Goal: Task Accomplishment & Management: Use online tool/utility

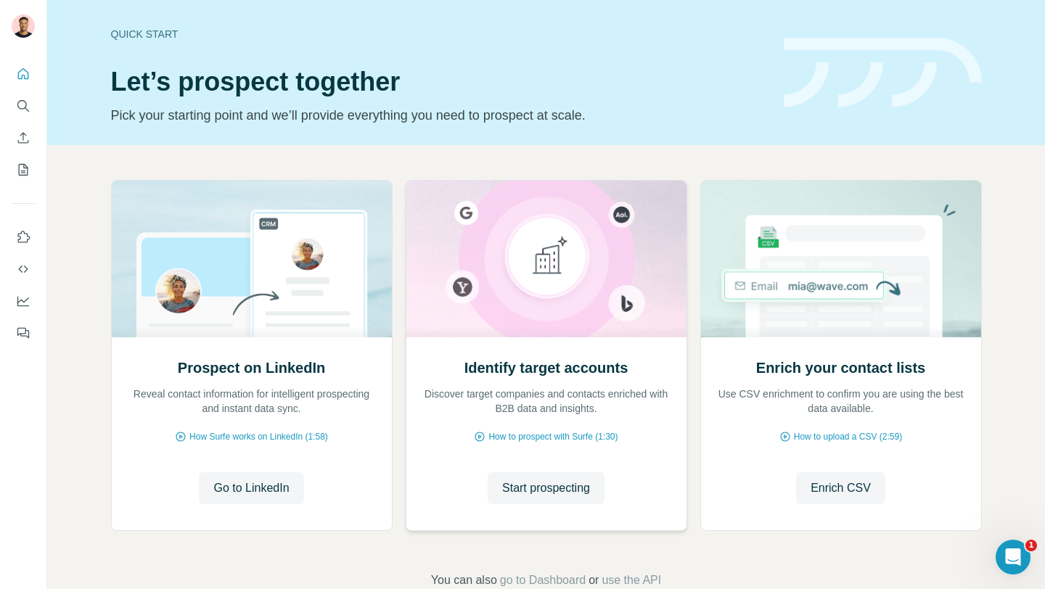
click at [586, 373] on h2 "Identify target accounts" at bounding box center [546, 368] width 164 height 20
click at [22, 109] on icon "Search" at bounding box center [21, 104] width 9 height 9
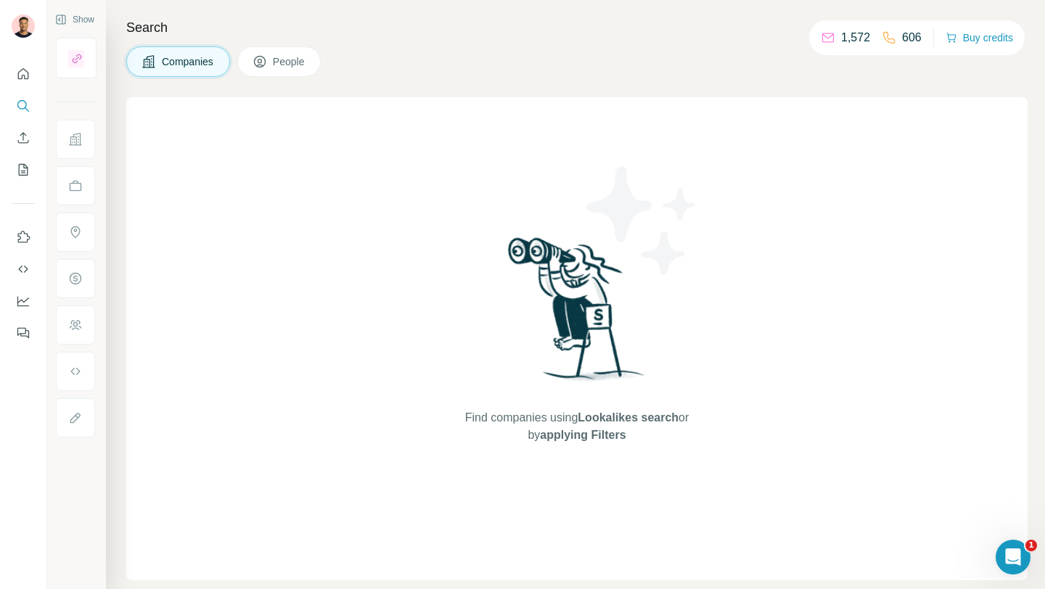
click at [380, 84] on div "Search Companies People Find companies using Lookalikes search or by applying F…" at bounding box center [575, 294] width 939 height 589
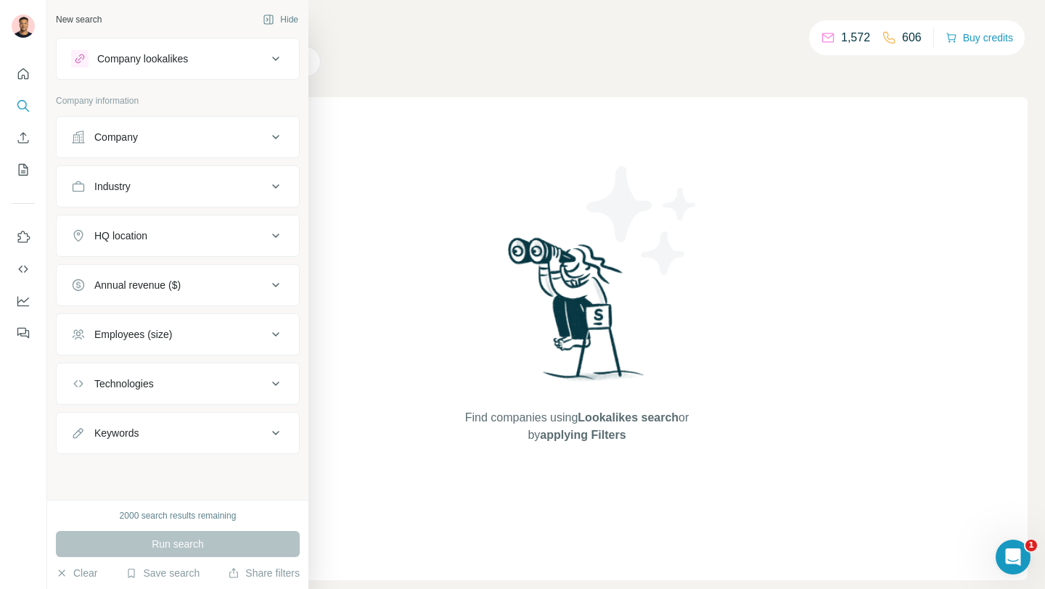
click at [213, 60] on div "Company lookalikes" at bounding box center [169, 58] width 196 height 17
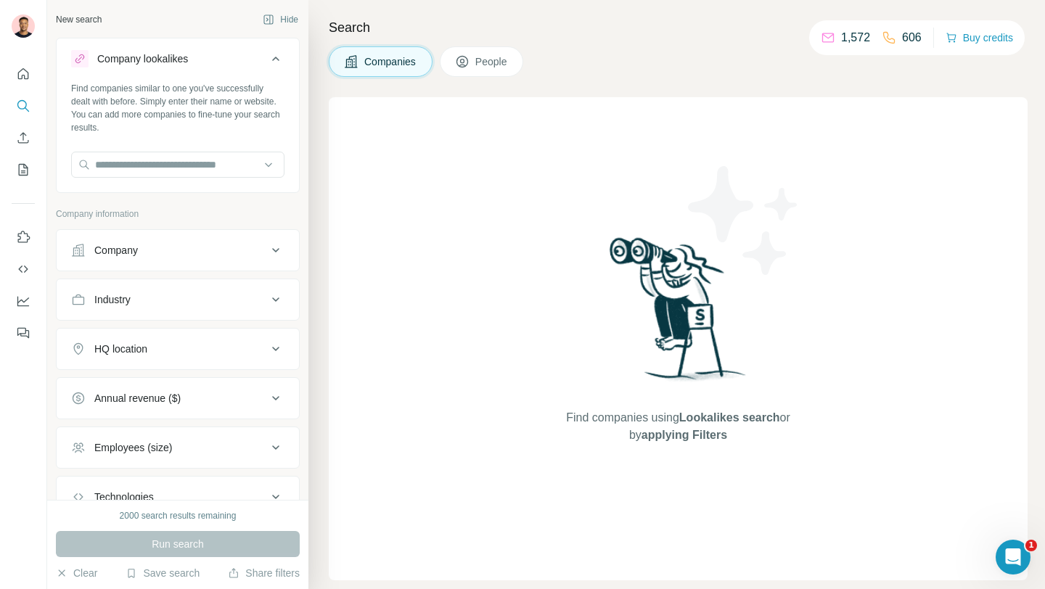
click at [216, 65] on div "Company lookalikes" at bounding box center [169, 58] width 196 height 17
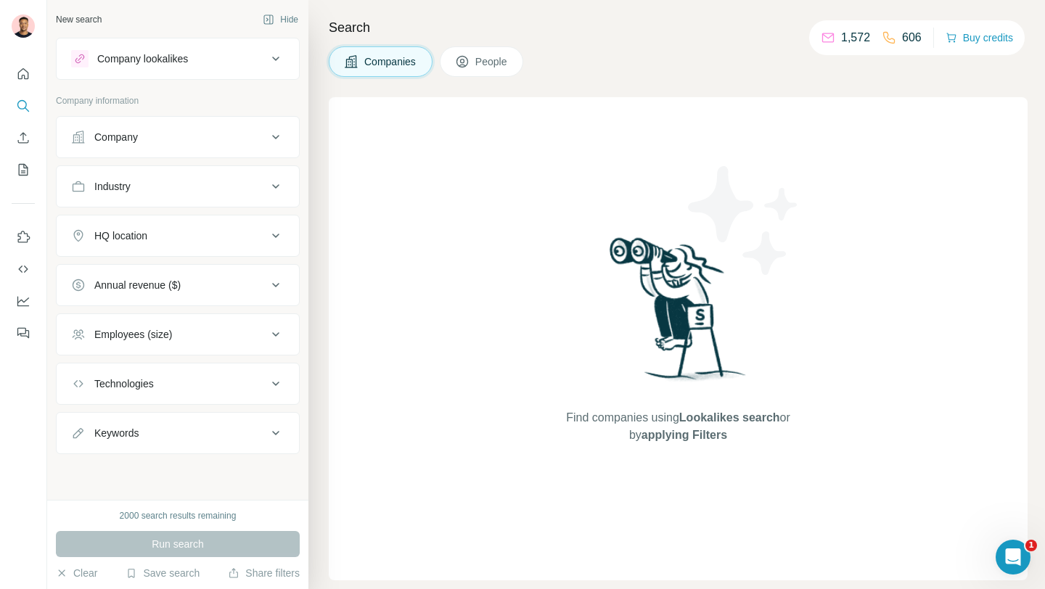
click at [221, 55] on div "Company lookalikes" at bounding box center [169, 58] width 196 height 17
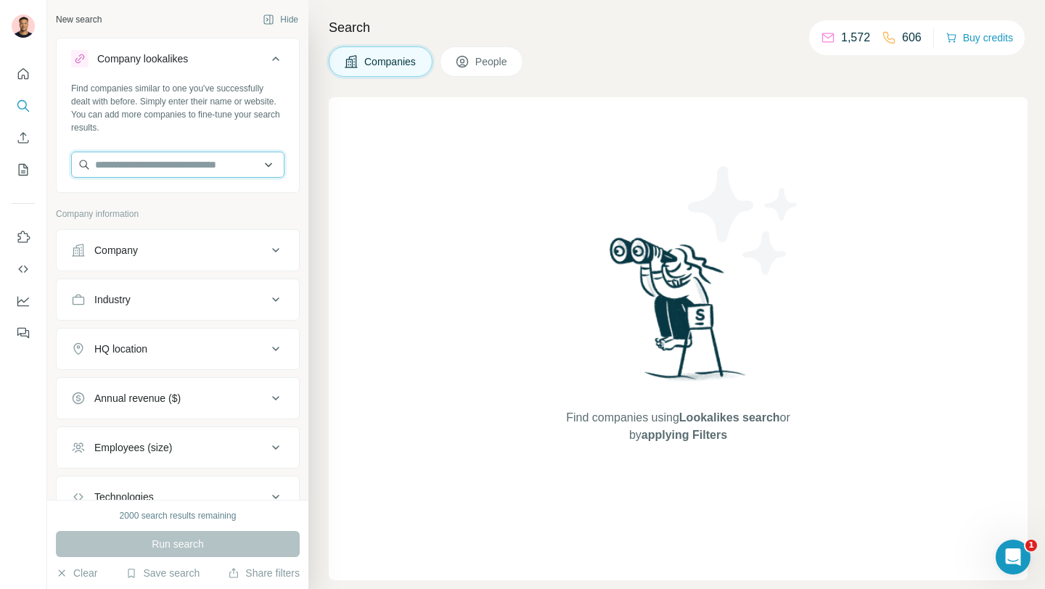
click at [160, 160] on input "text" at bounding box center [177, 165] width 213 height 26
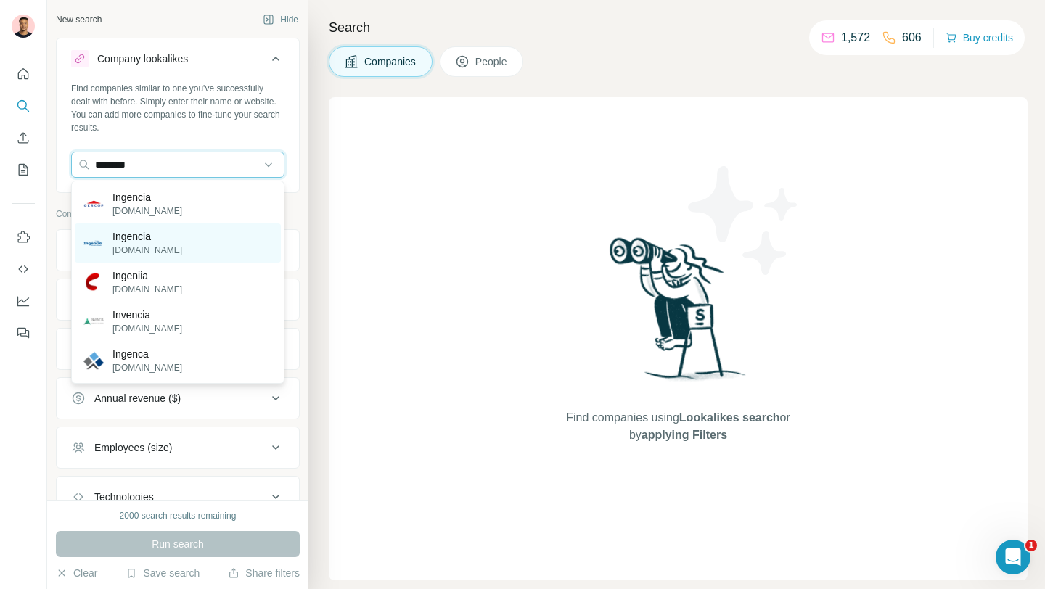
type input "********"
click at [171, 239] on p "Ingencia" at bounding box center [147, 236] width 70 height 15
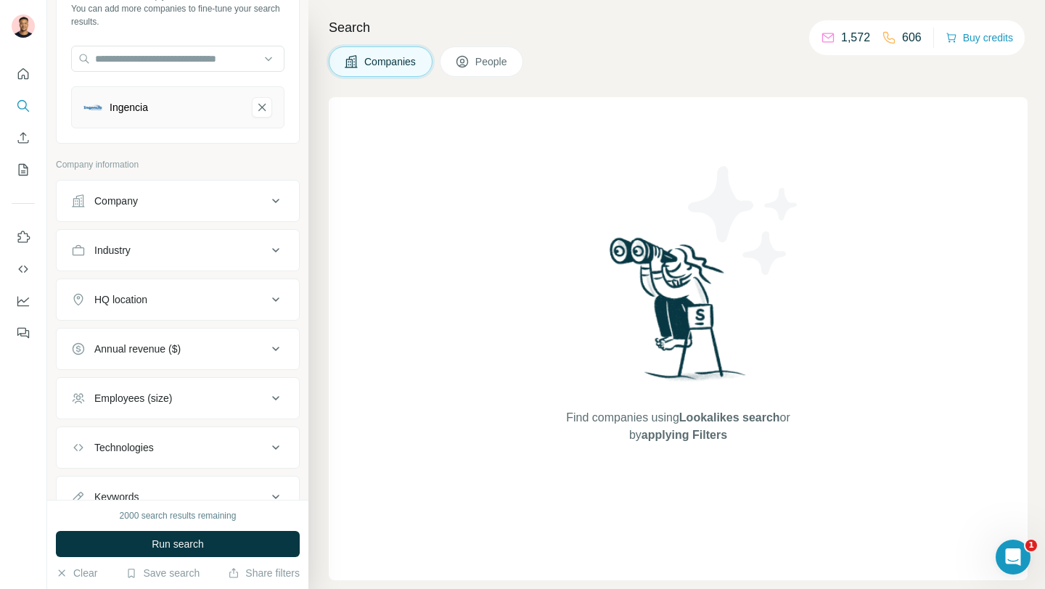
scroll to position [165, 0]
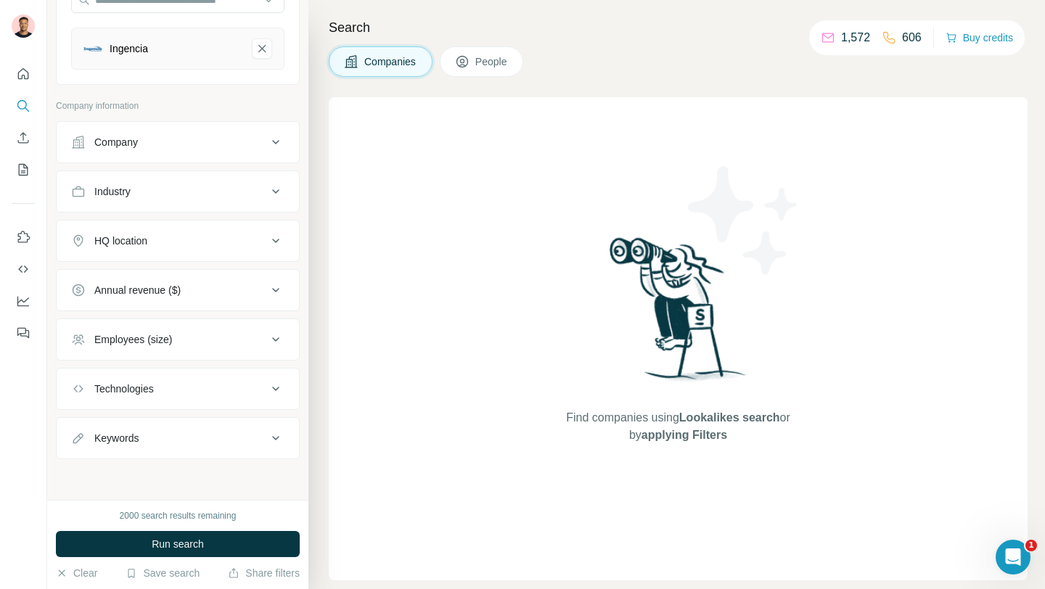
click at [191, 244] on div "HQ location" at bounding box center [169, 241] width 196 height 15
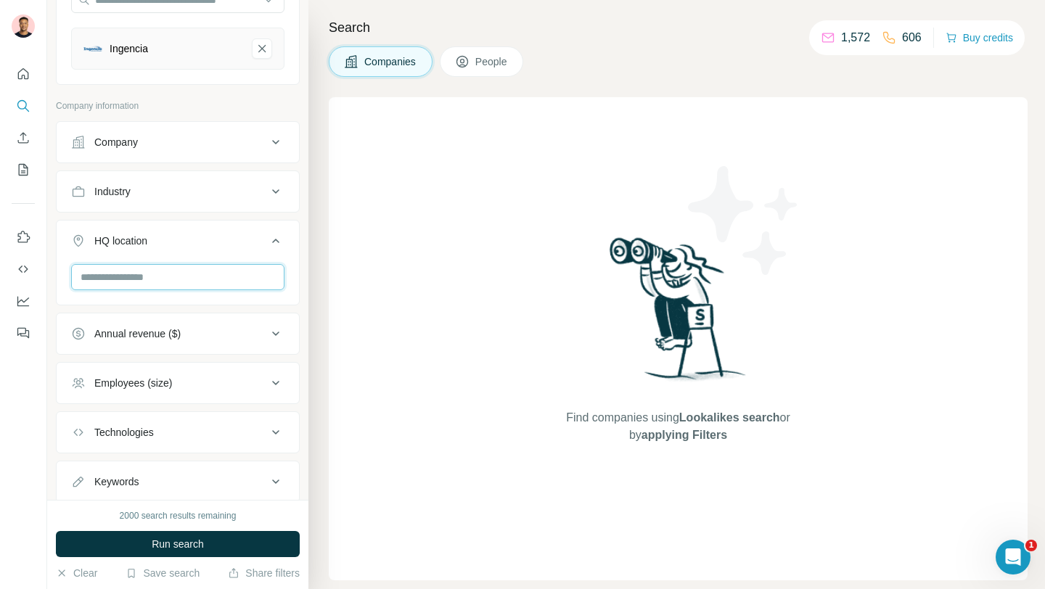
click at [170, 281] on input "text" at bounding box center [177, 277] width 213 height 26
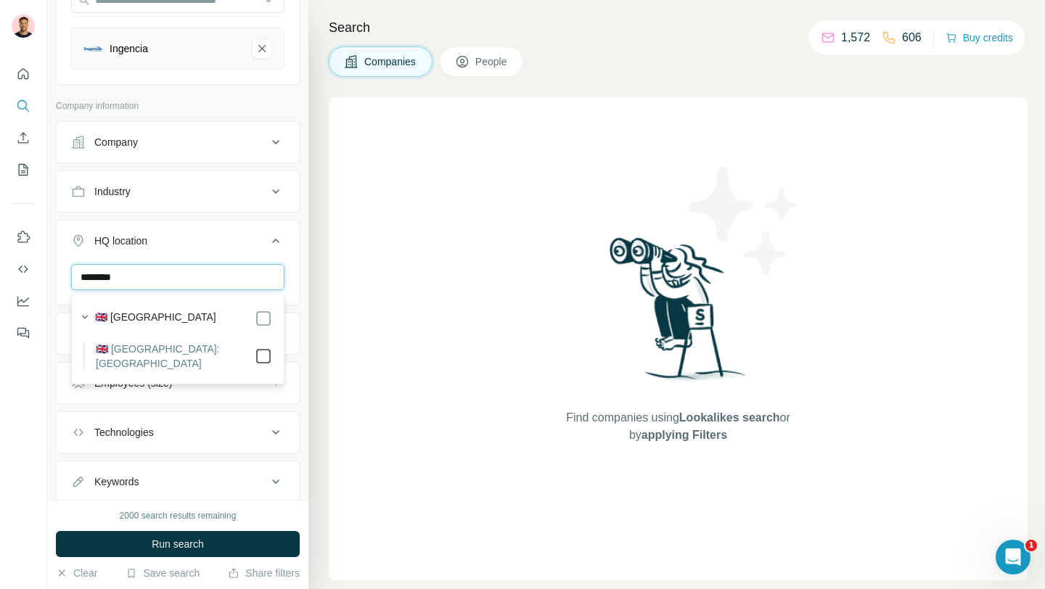
type input "********"
click at [308, 278] on div "Search Companies People Find companies using Lookalikes search or by applying F…" at bounding box center [676, 294] width 737 height 589
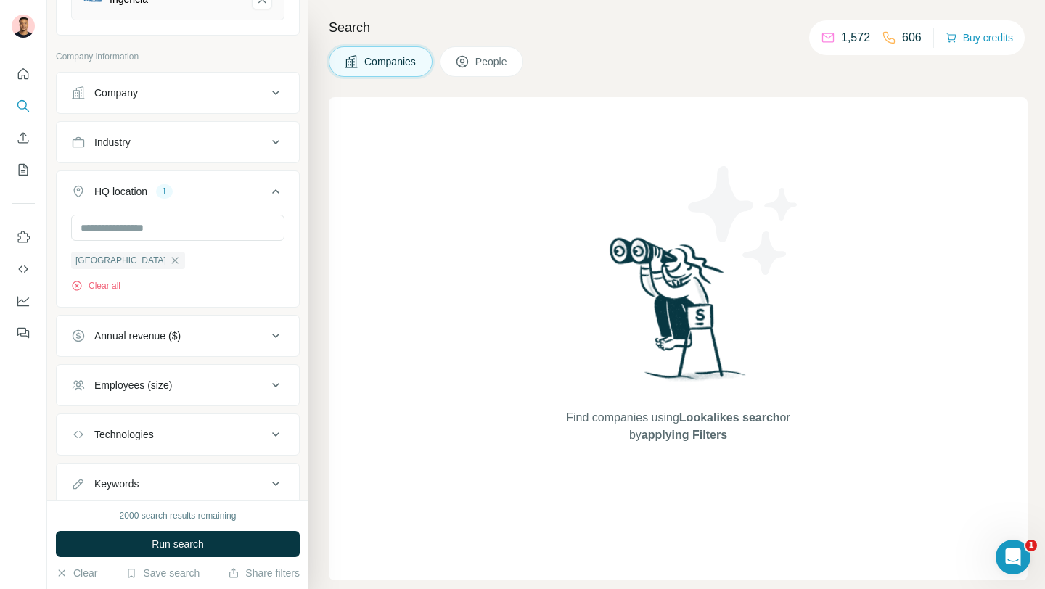
scroll to position [260, 0]
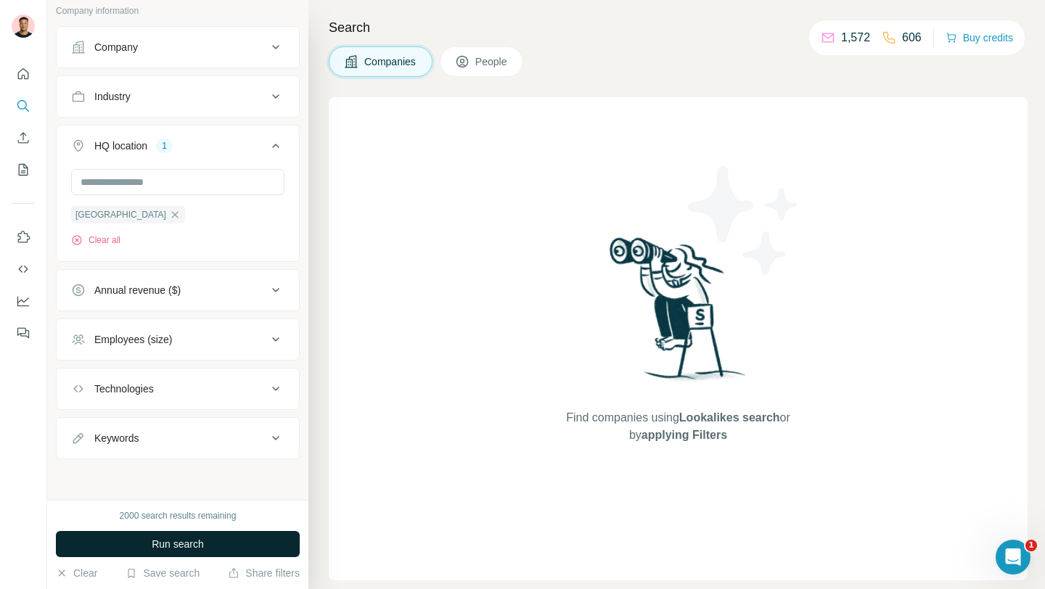
click at [174, 543] on span "Run search" at bounding box center [178, 544] width 52 height 15
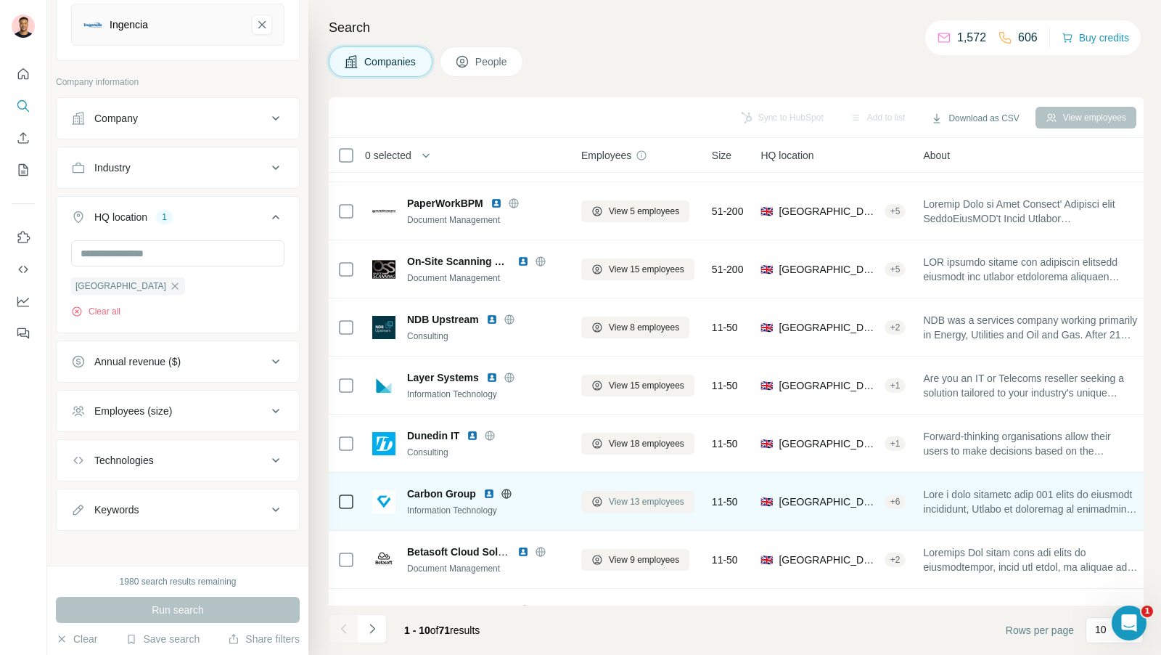
scroll to position [147, 0]
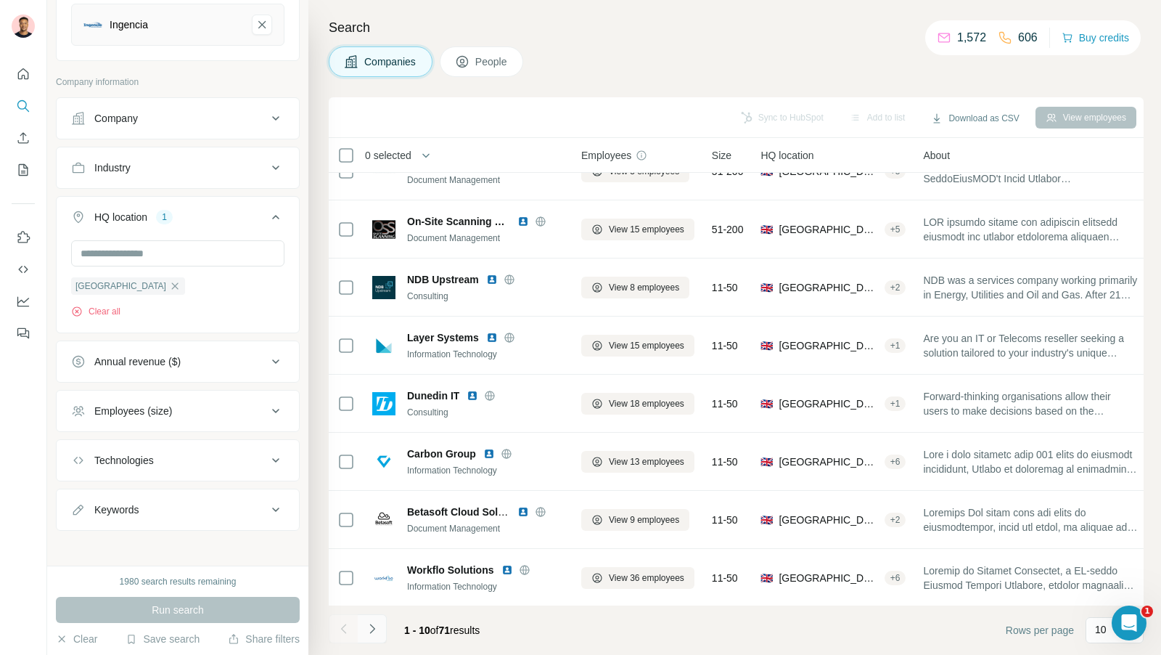
click at [375, 589] on icon "Navigate to next page" at bounding box center [372, 628] width 15 height 15
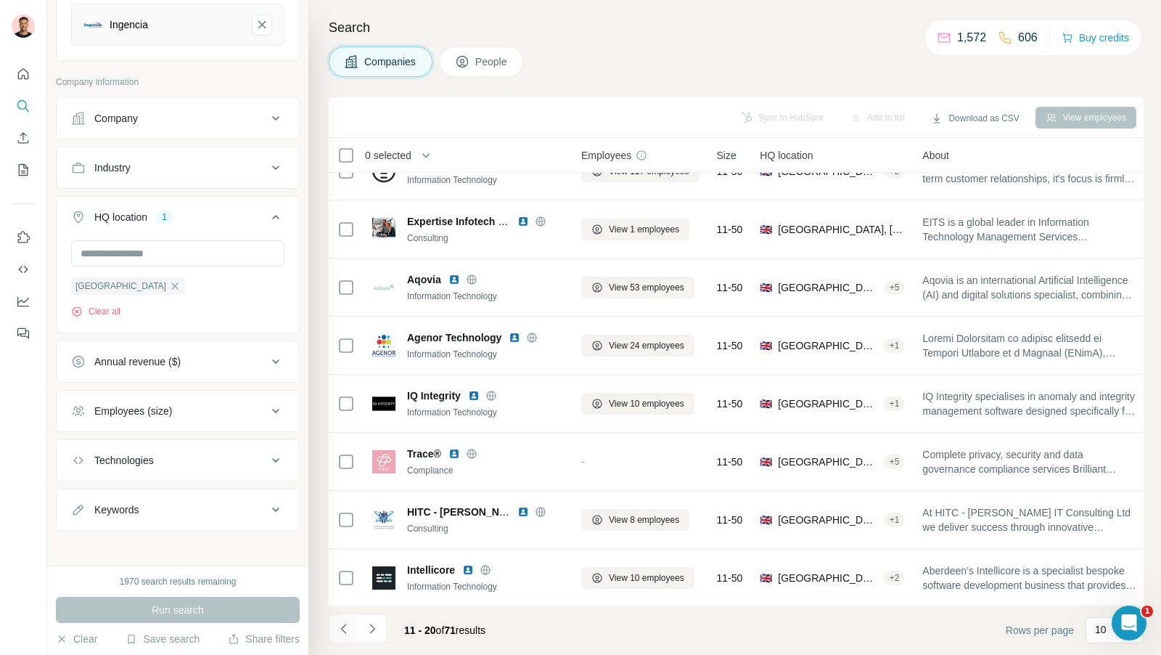
click at [343, 589] on icon "Navigate to previous page" at bounding box center [344, 628] width 15 height 15
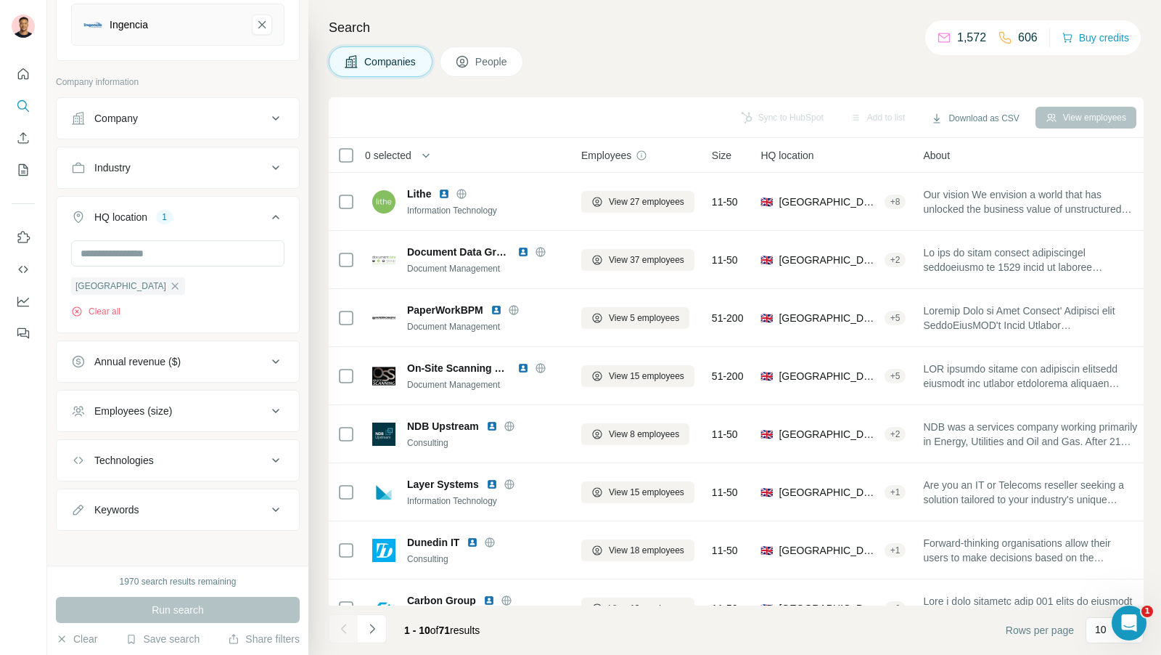
scroll to position [0, 0]
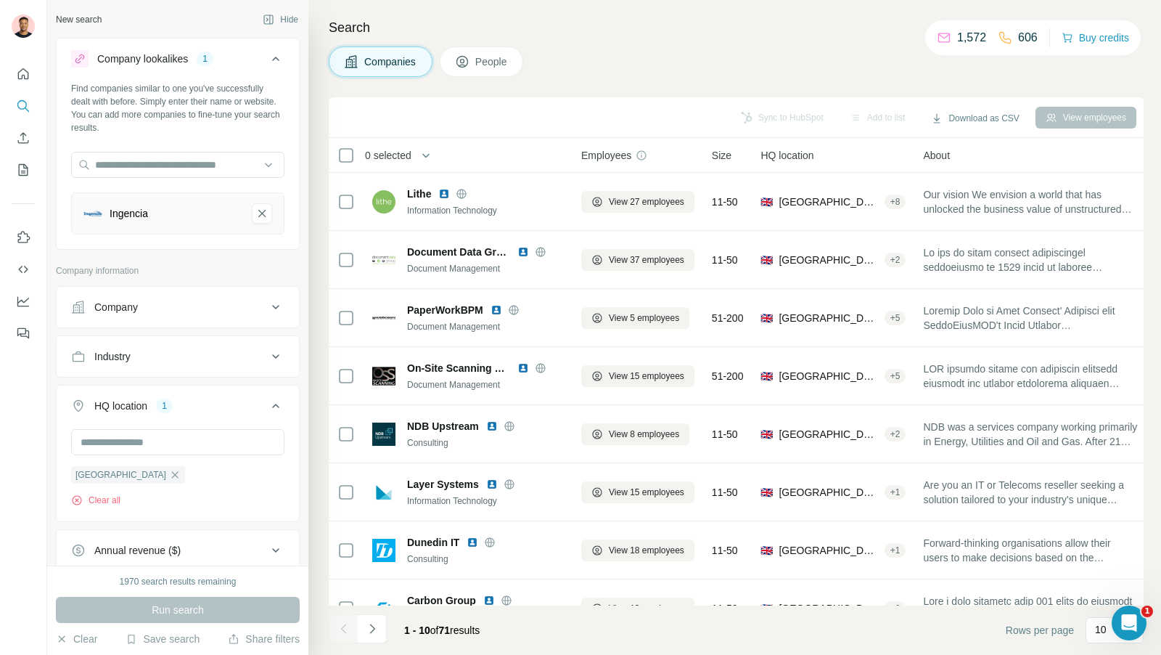
click at [490, 68] on span "People" at bounding box center [491, 61] width 33 height 15
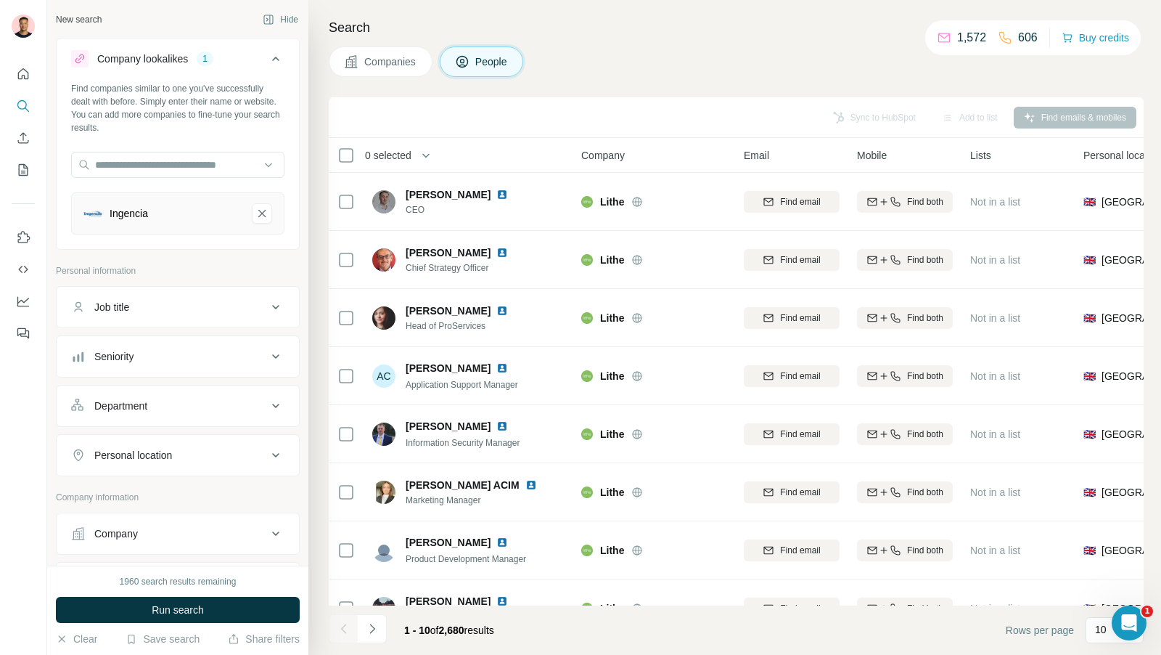
click at [381, 66] on span "Companies" at bounding box center [390, 61] width 53 height 15
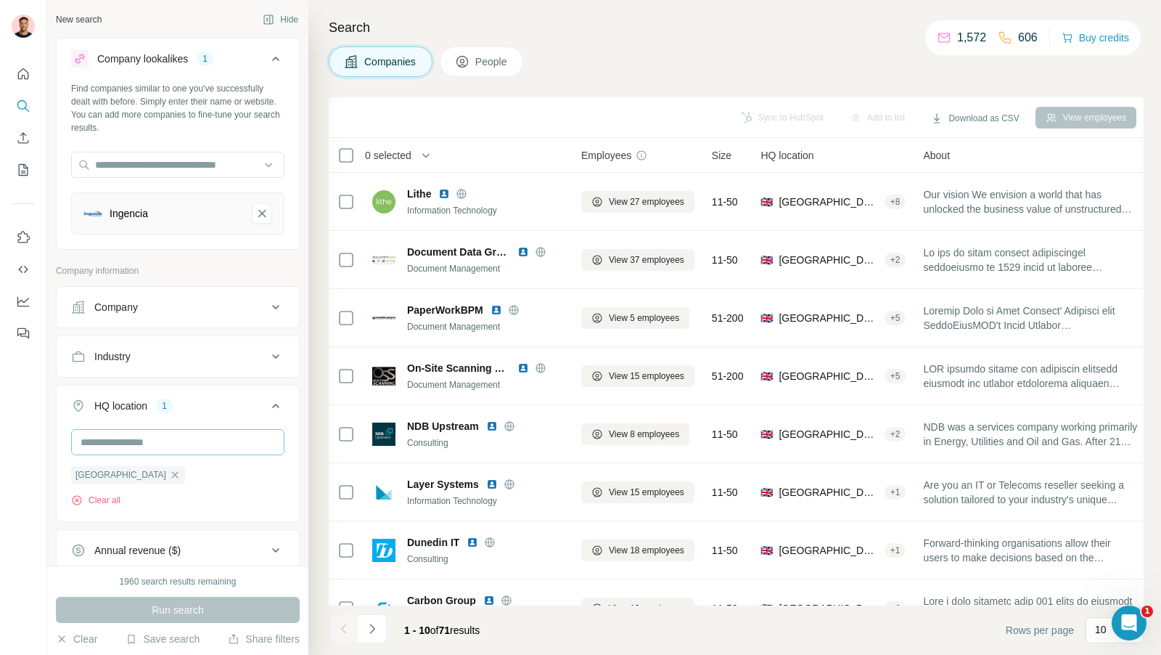
scroll to position [189, 0]
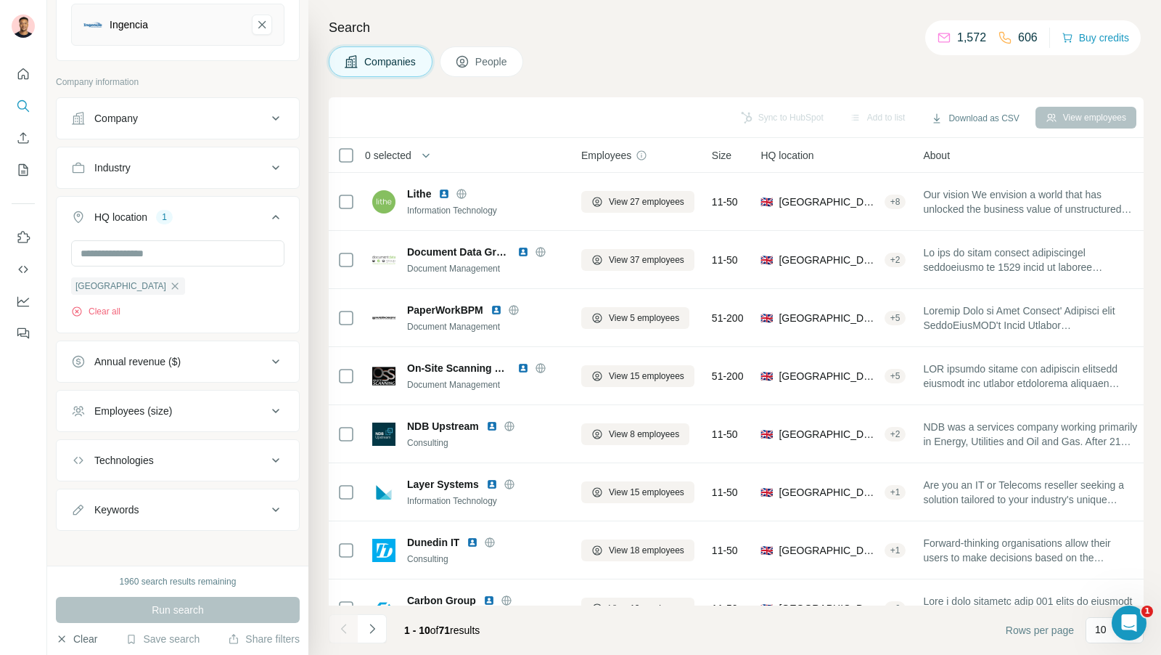
click at [73, 589] on button "Clear" at bounding box center [76, 638] width 41 height 15
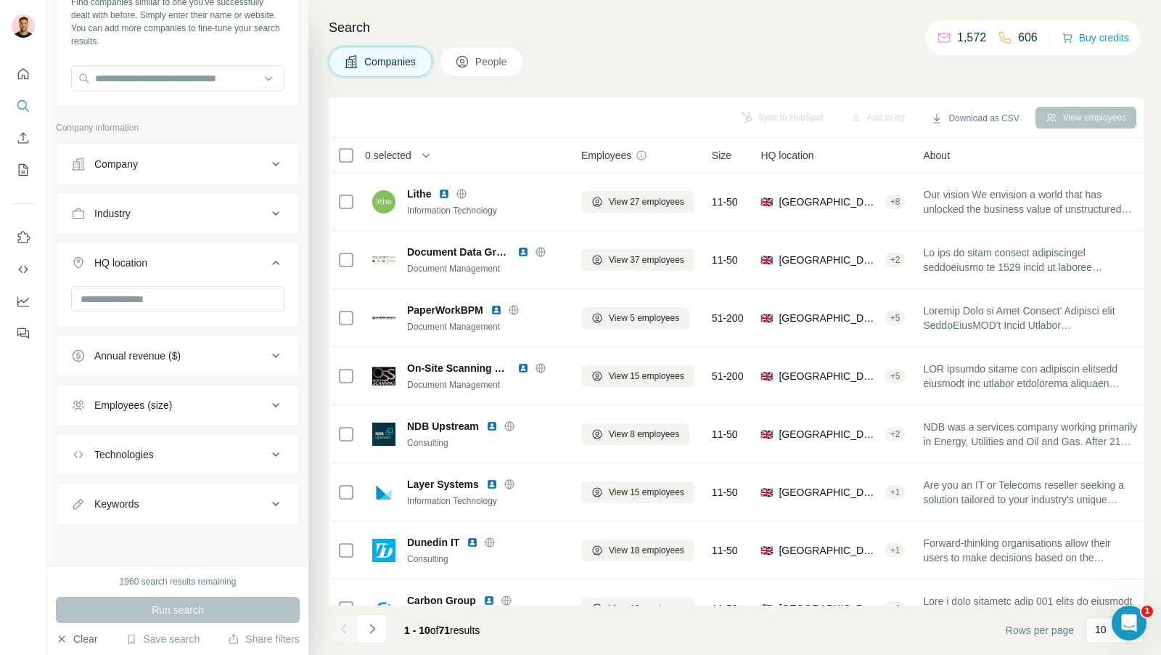
scroll to position [81, 0]
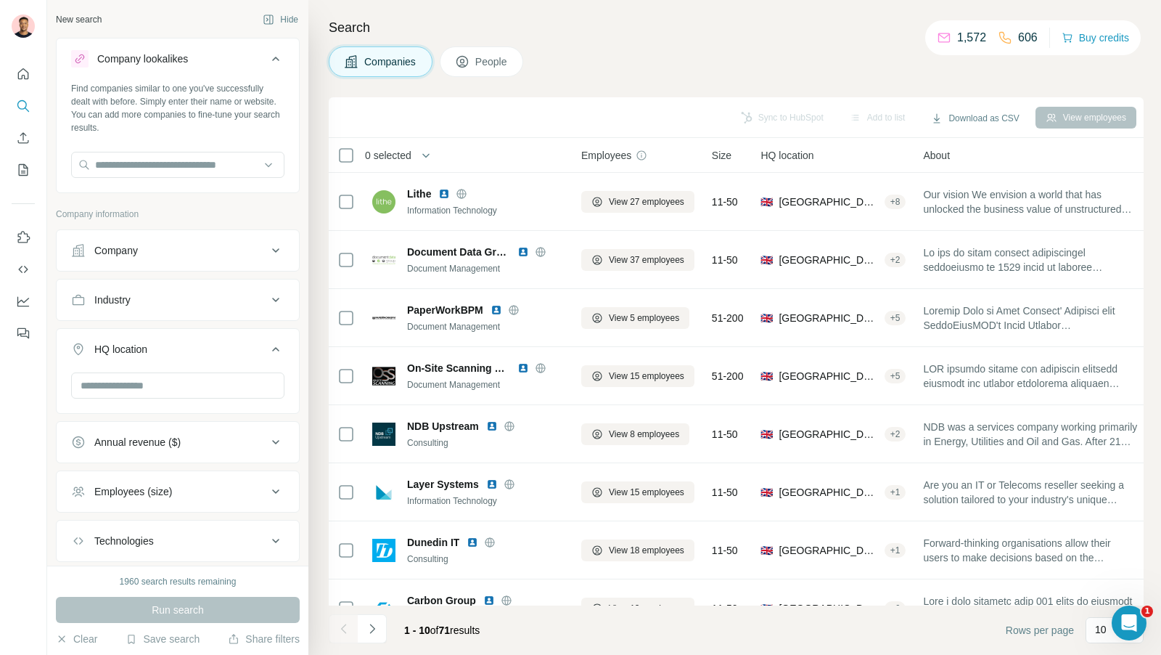
click at [486, 60] on span "People" at bounding box center [491, 61] width 33 height 15
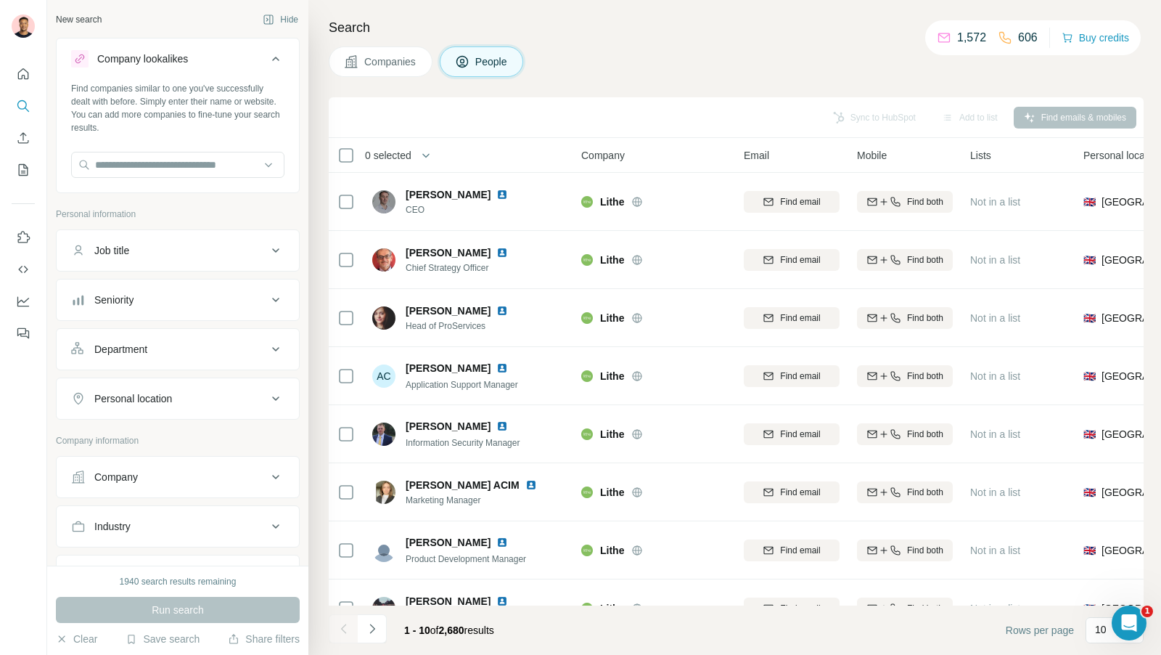
click at [161, 245] on div "Job title" at bounding box center [169, 250] width 196 height 15
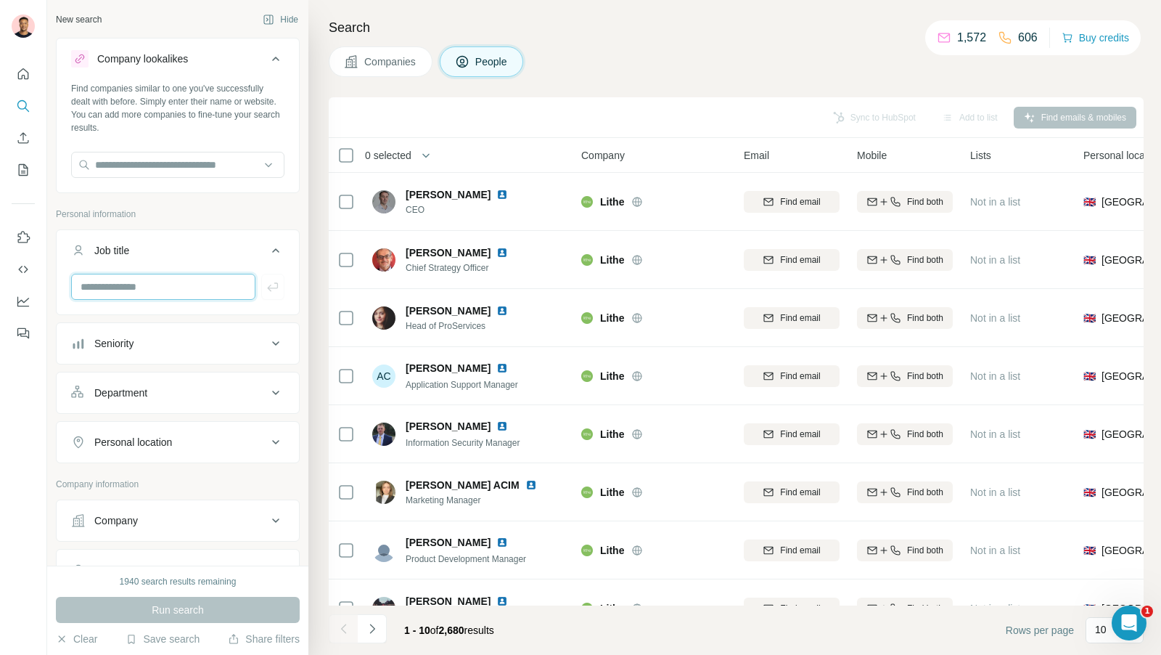
click at [142, 284] on input "text" at bounding box center [163, 287] width 184 height 26
type input "**********"
click at [274, 286] on icon "button" at bounding box center [273, 286] width 15 height 15
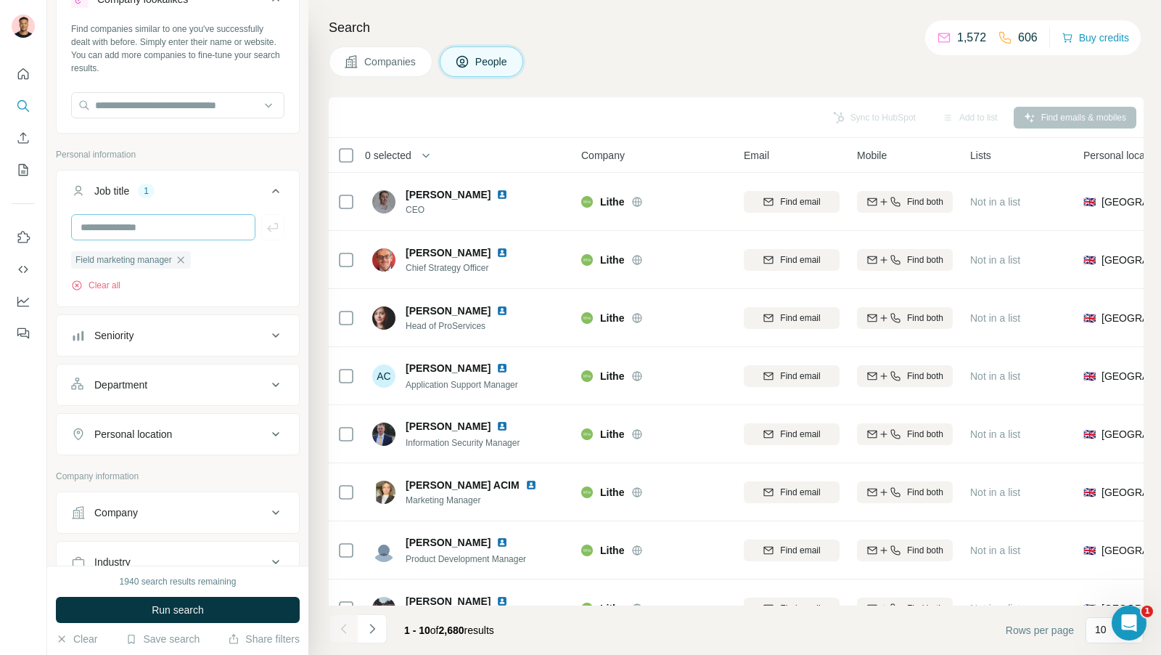
scroll to position [10, 0]
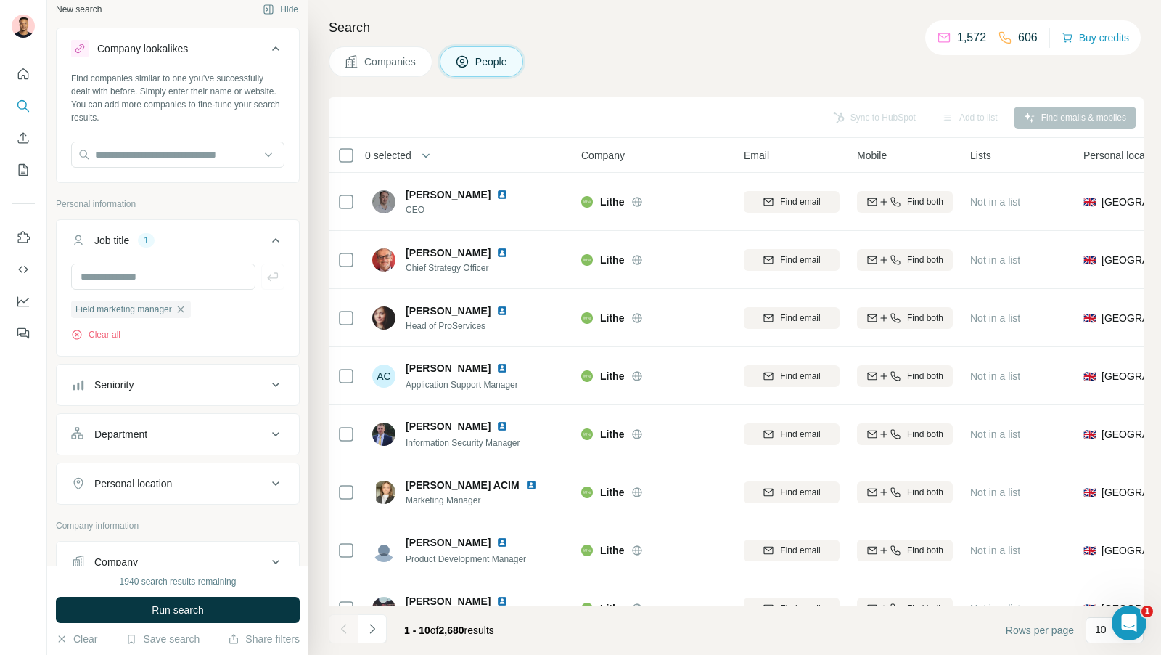
click at [156, 496] on button "Personal location" at bounding box center [178, 483] width 242 height 35
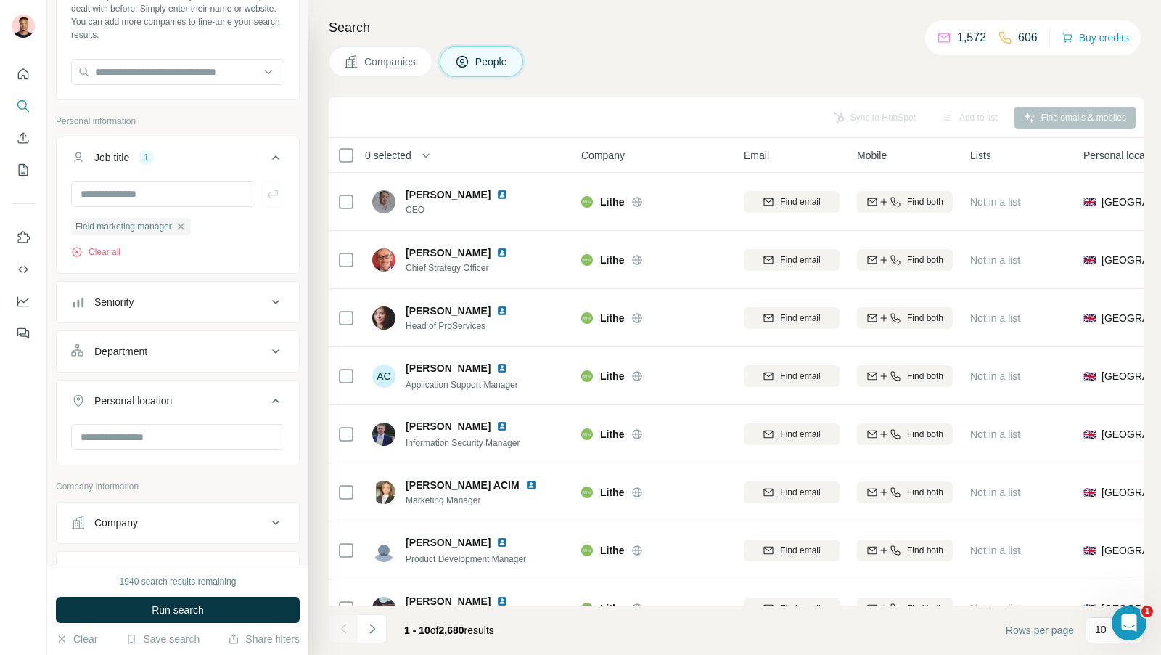
scroll to position [120, 0]
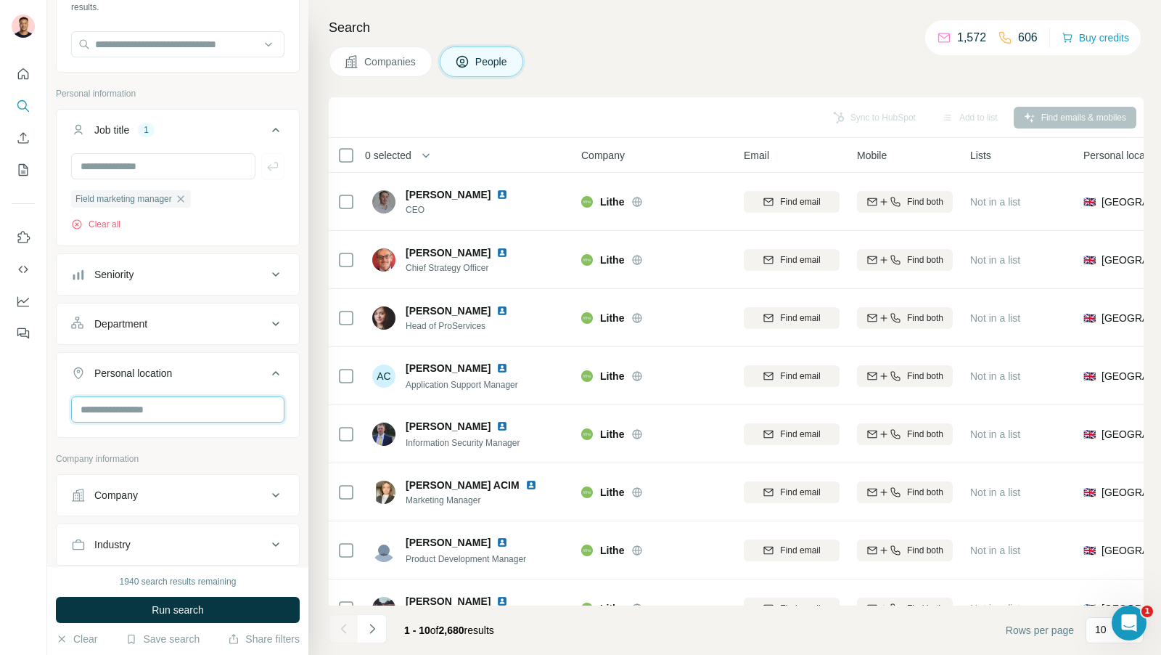
click at [152, 414] on input "text" at bounding box center [177, 409] width 213 height 26
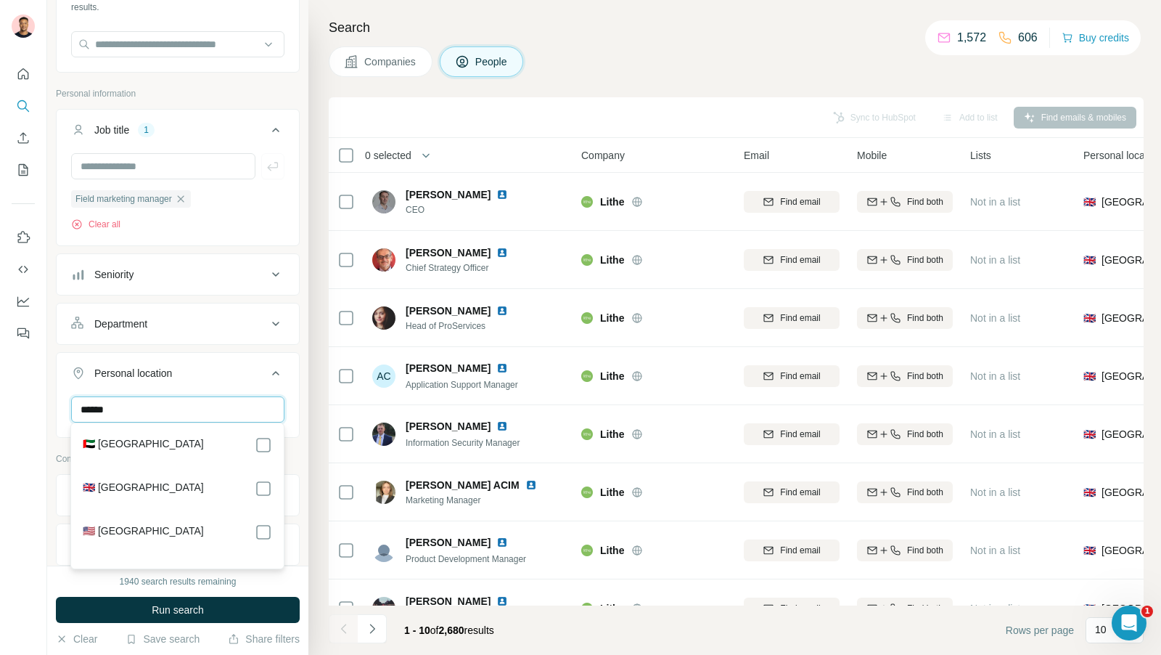
type input "******"
click at [152, 404] on input "******" at bounding box center [177, 409] width 213 height 26
click at [196, 345] on ul "Job title 1 Field marketing manager Clear all Seniority Department Personal loc…" at bounding box center [178, 299] width 244 height 380
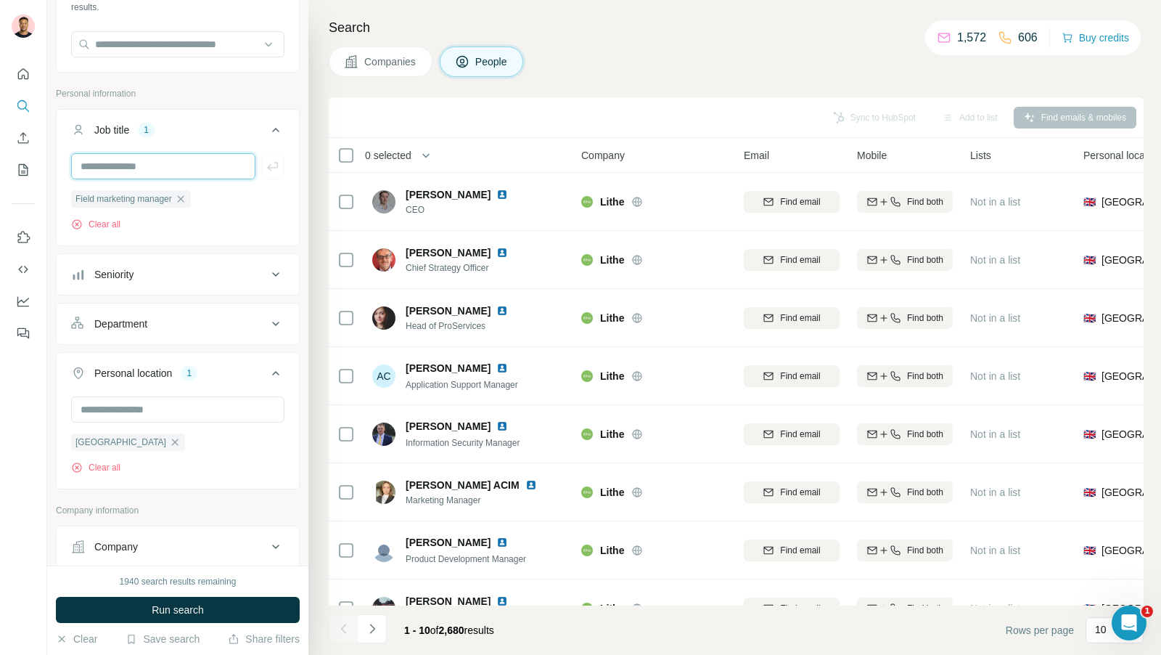
click at [177, 166] on input "text" at bounding box center [163, 166] width 184 height 26
type input "*"
click at [50, 278] on div "New search Hide Company lookalikes Find companies similar to one you've success…" at bounding box center [177, 282] width 261 height 565
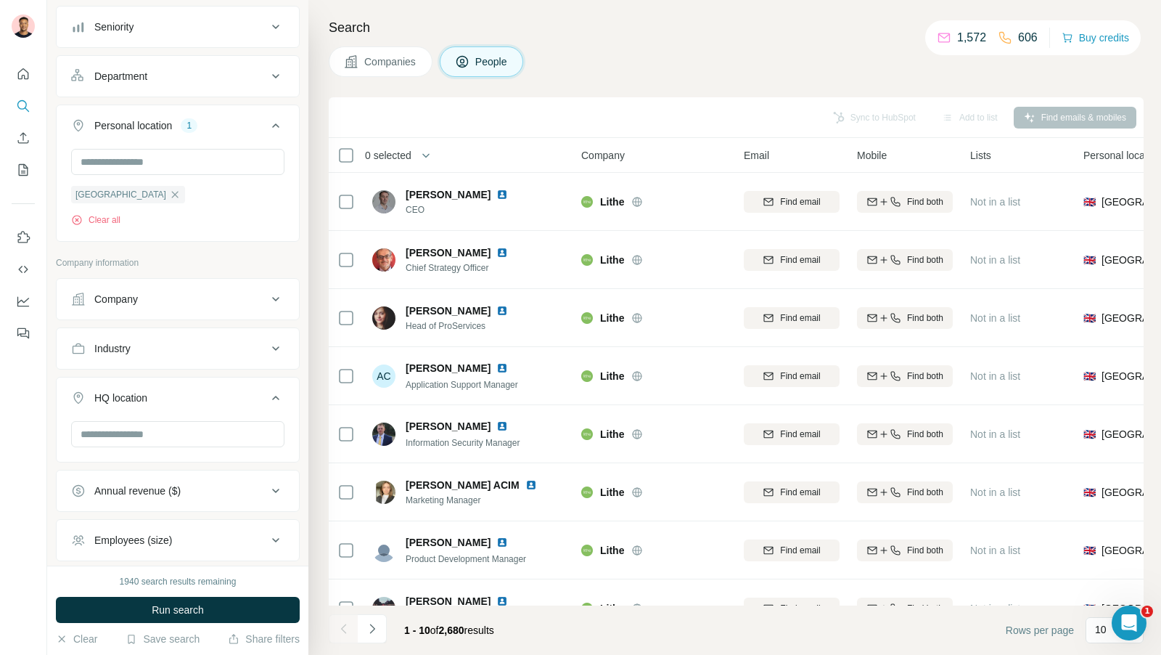
scroll to position [428, 0]
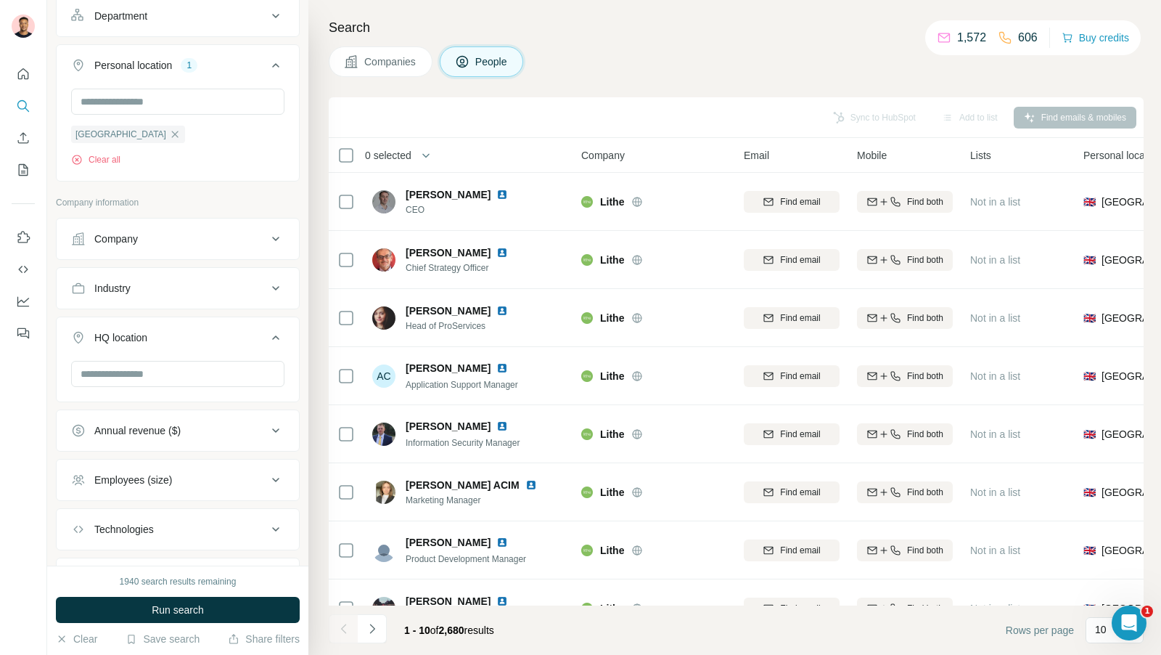
click at [189, 281] on div "Industry" at bounding box center [169, 288] width 196 height 15
click at [147, 318] on input at bounding box center [170, 324] width 179 height 16
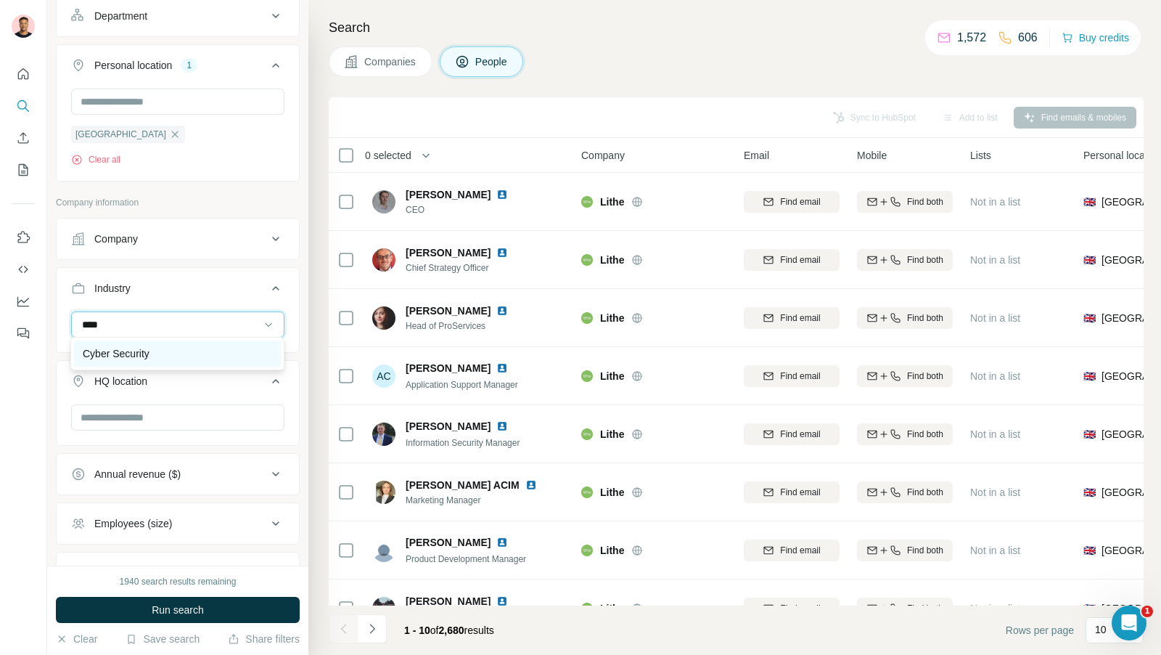
type input "****"
click at [160, 350] on div "Cyber Security" at bounding box center [177, 353] width 189 height 15
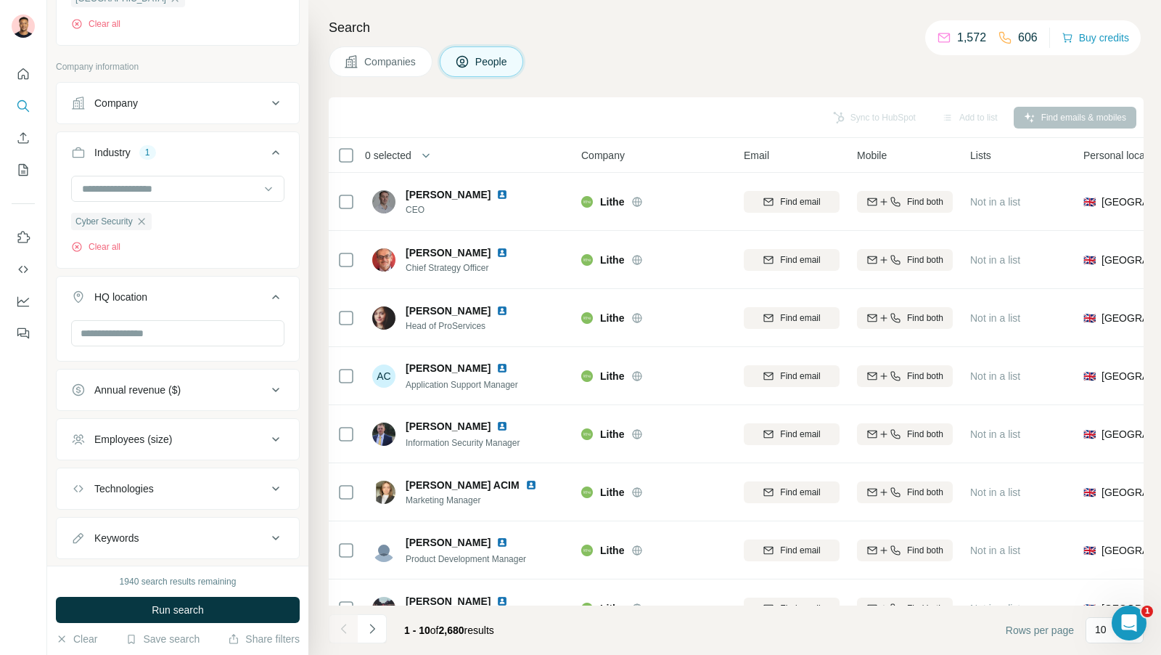
scroll to position [590, 0]
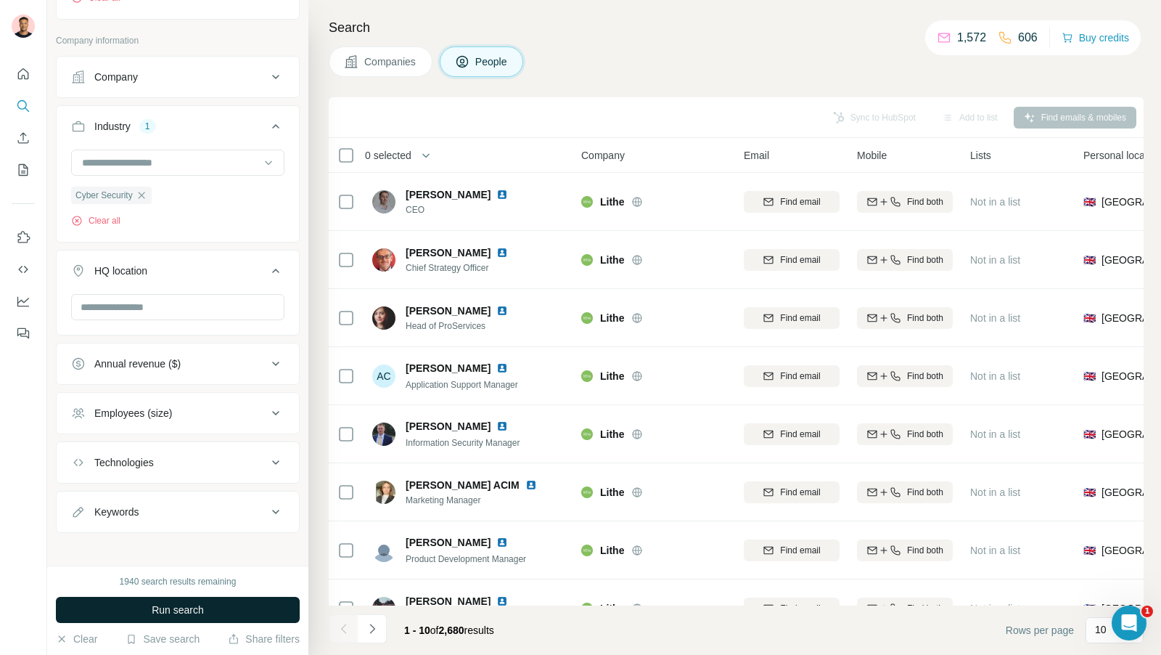
click at [181, 589] on span "Run search" at bounding box center [178, 609] width 52 height 15
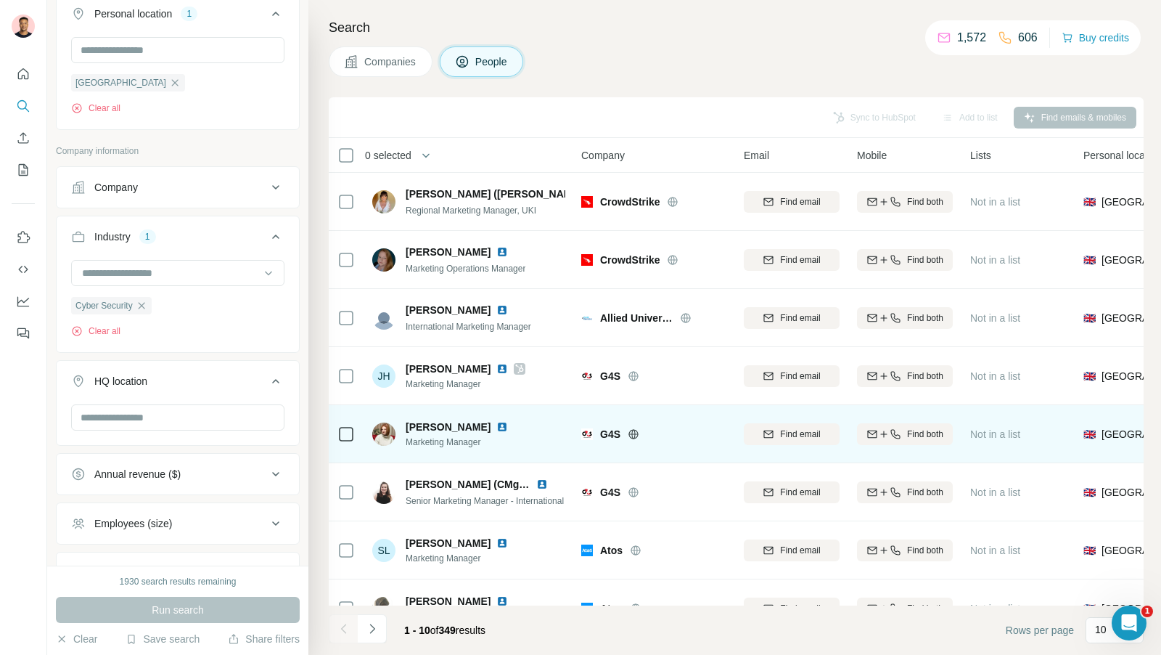
scroll to position [147, 0]
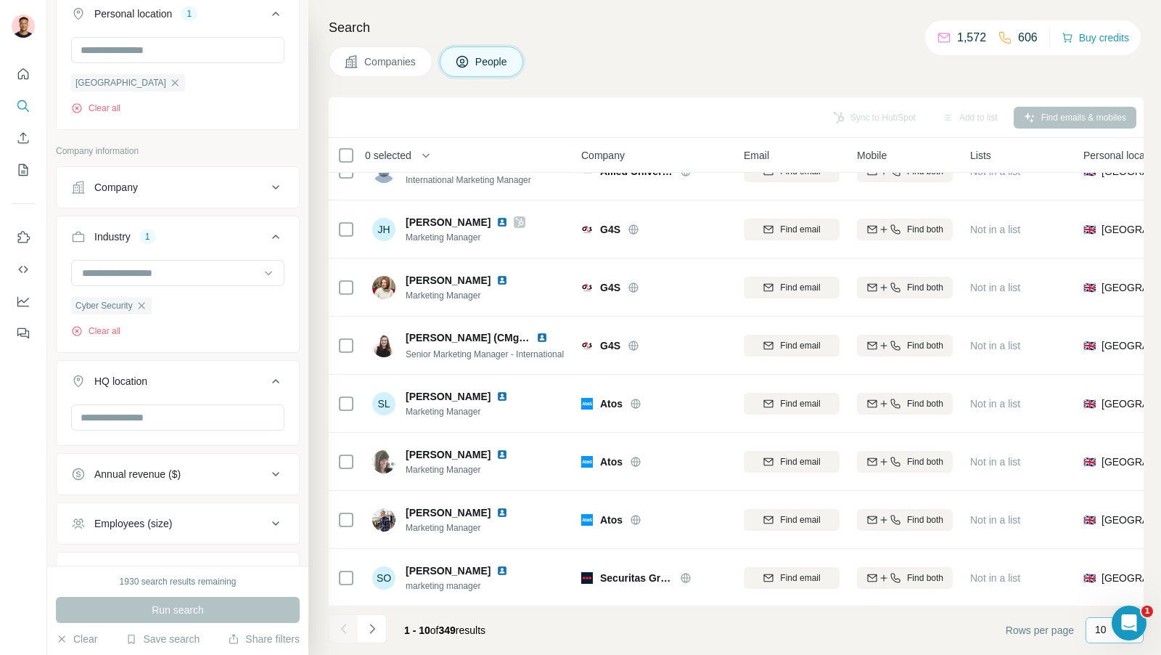
click at [1044, 589] on p "10" at bounding box center [1101, 629] width 12 height 15
click at [1044, 512] on p "60" at bounding box center [1104, 519] width 12 height 15
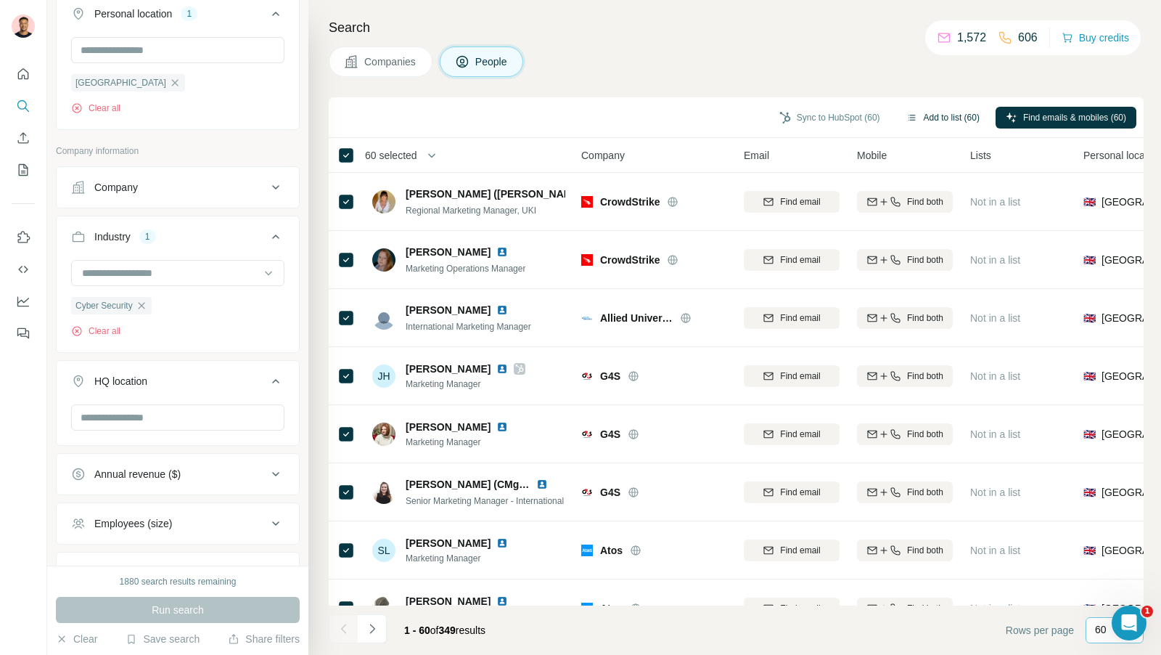
click at [939, 115] on button "Add to list (60)" at bounding box center [943, 118] width 94 height 22
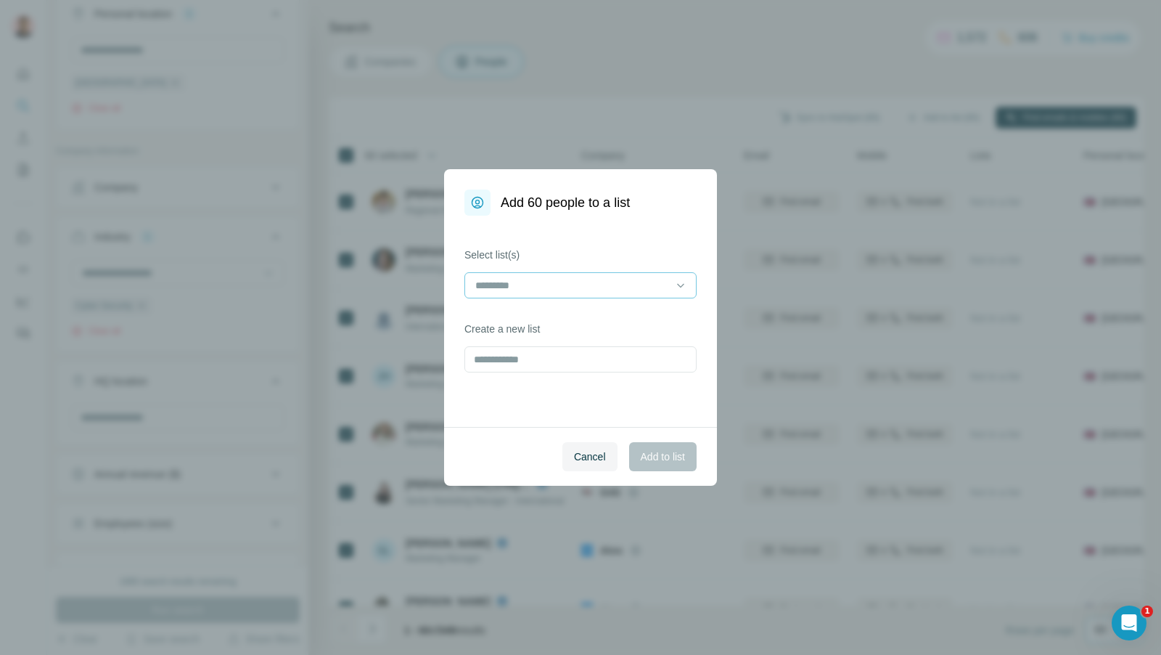
click at [543, 283] on input at bounding box center [572, 285] width 196 height 16
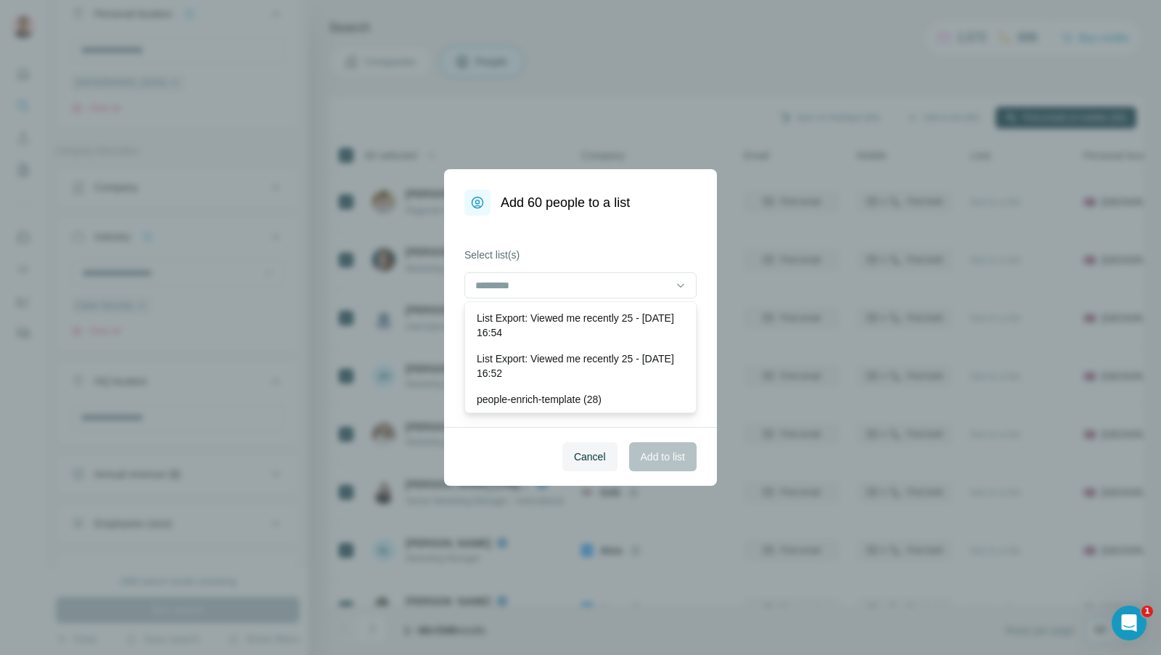
click at [586, 252] on label "Select list(s)" at bounding box center [580, 254] width 232 height 15
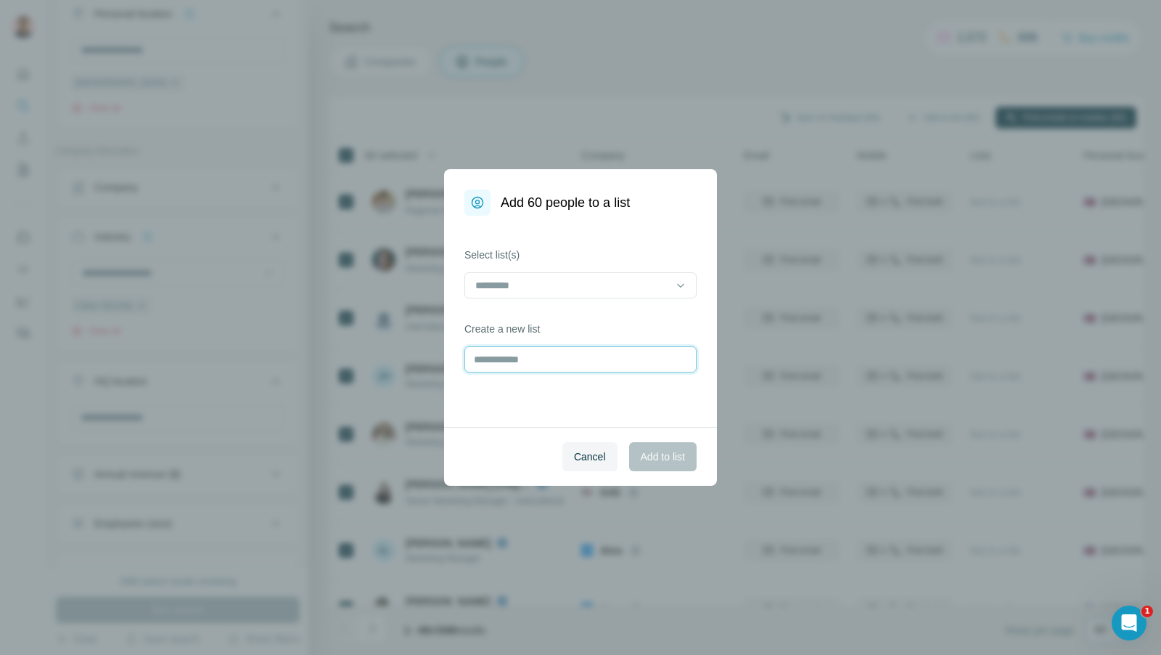
click at [528, 372] on input "text" at bounding box center [580, 359] width 232 height 26
click at [535, 363] on input "text" at bounding box center [580, 359] width 232 height 26
type input "**********"
click at [655, 454] on span "Add to list" at bounding box center [663, 456] width 44 height 15
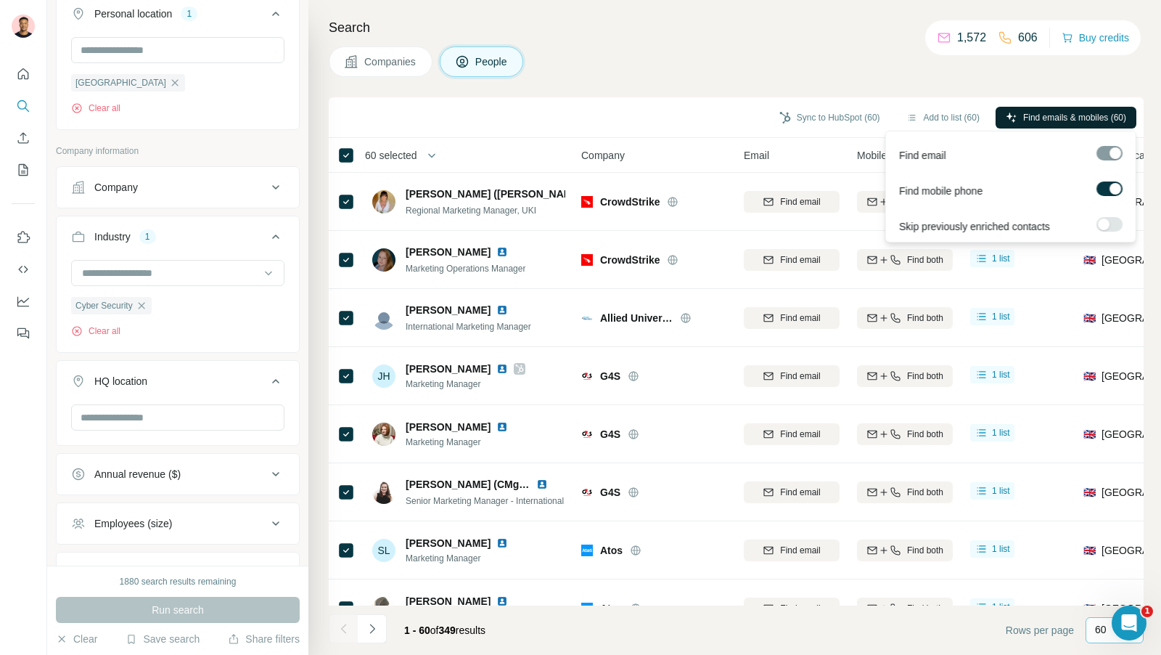
click at [1044, 118] on span "Find emails & mobiles (60)" at bounding box center [1074, 117] width 103 height 13
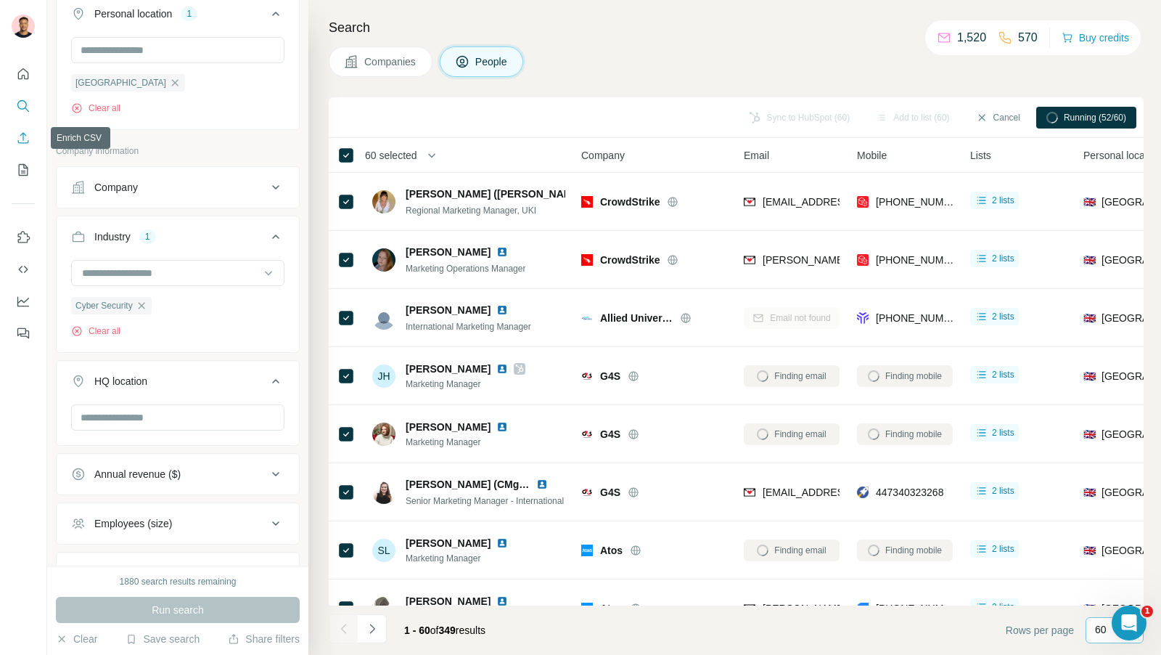
click at [25, 136] on icon "Enrich CSV" at bounding box center [23, 138] width 15 height 15
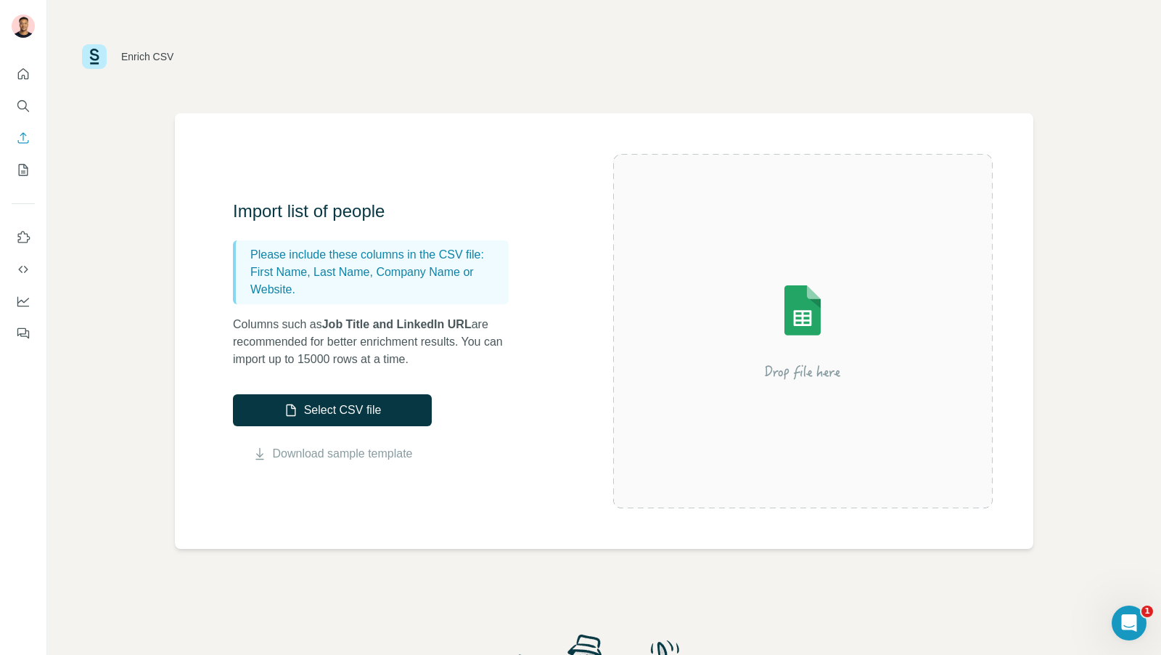
click at [317, 359] on p "Columns such as Job Title and LinkedIn URL are recommended for better enrichmen…" at bounding box center [378, 342] width 290 height 52
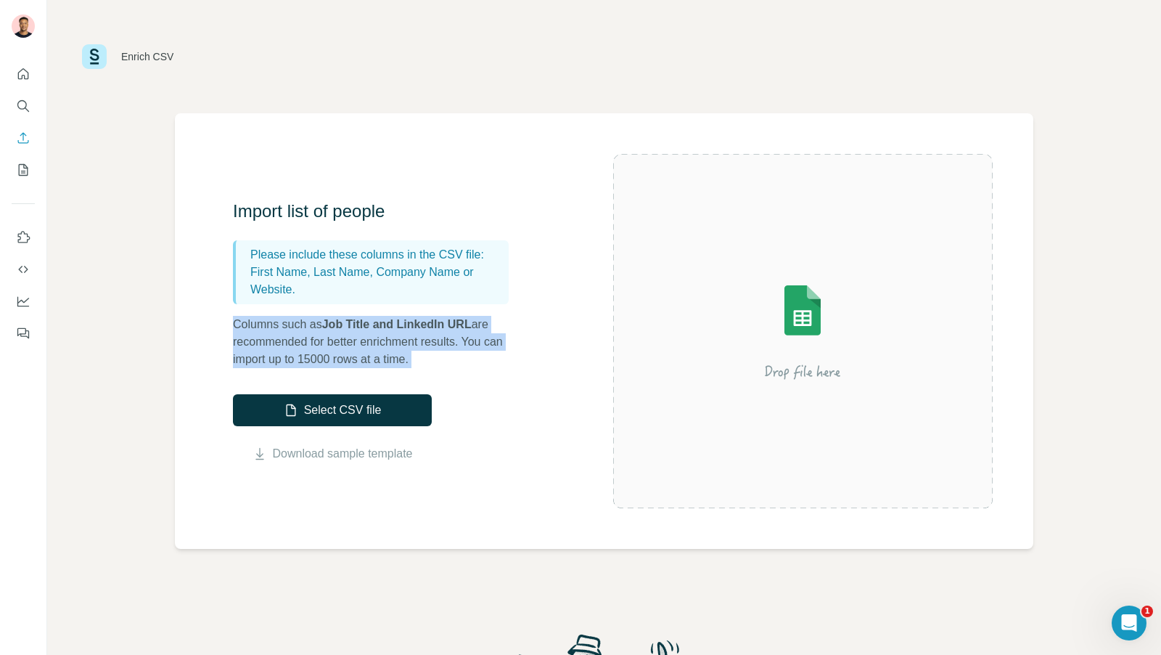
click at [345, 359] on p "Columns such as Job Title and LinkedIn URL are recommended for better enrichmen…" at bounding box center [378, 342] width 290 height 52
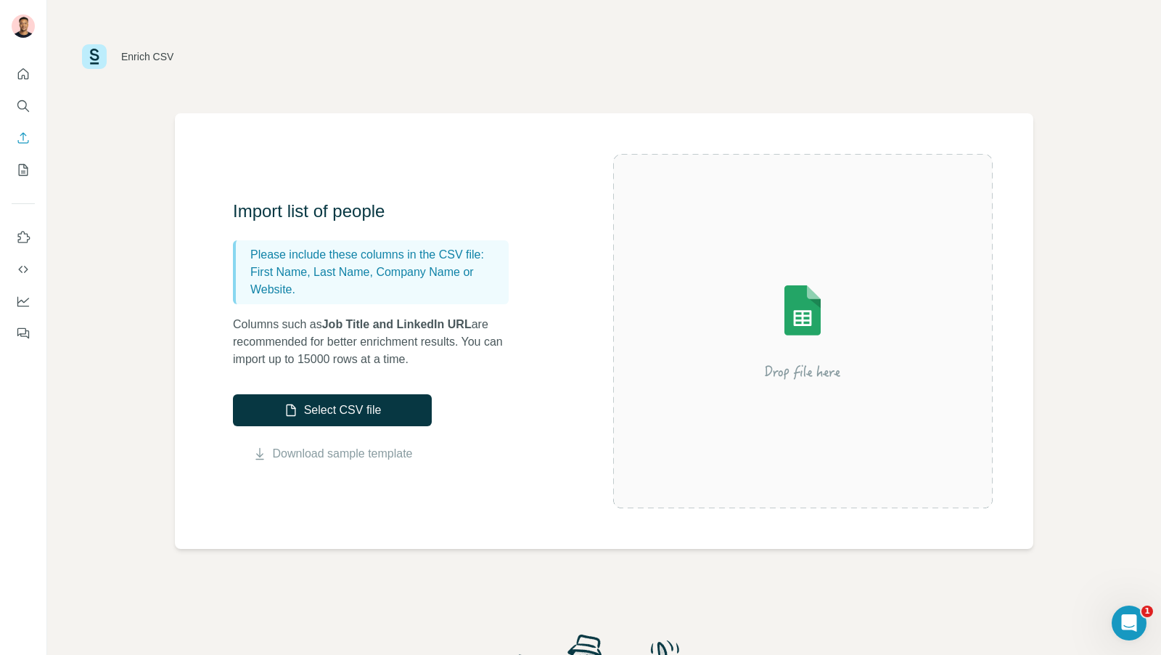
click at [324, 360] on p "Columns such as Job Title and LinkedIn URL are recommended for better enrichmen…" at bounding box center [378, 342] width 290 height 52
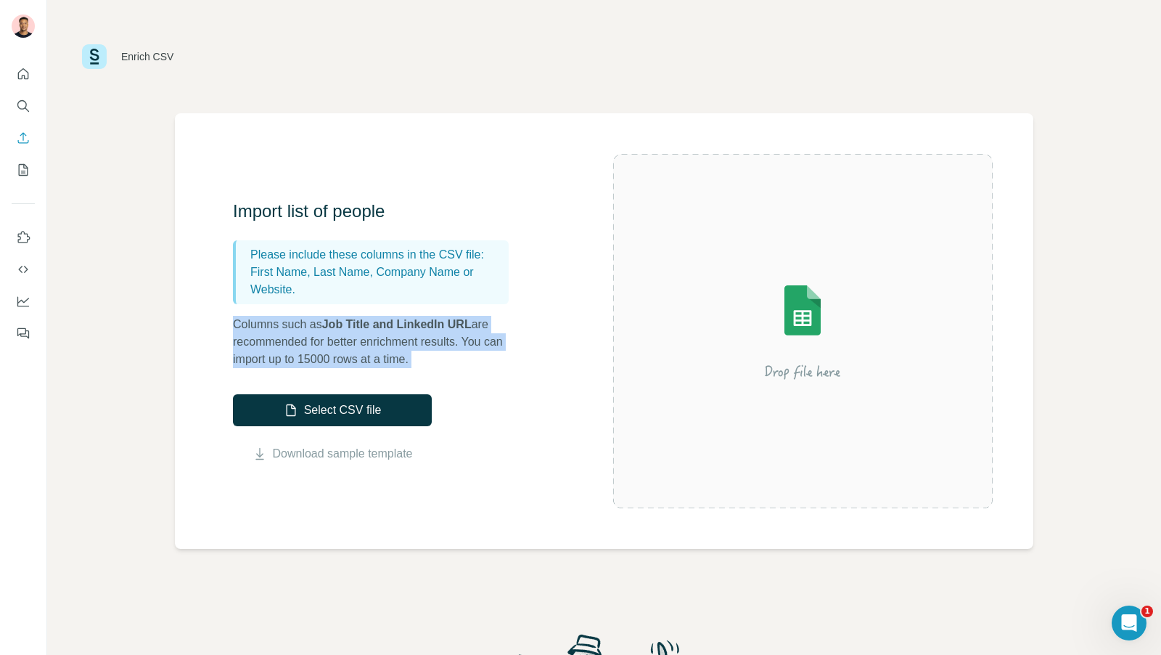
click at [355, 360] on p "Columns such as Job Title and LinkedIn URL are recommended for better enrichmen…" at bounding box center [378, 342] width 290 height 52
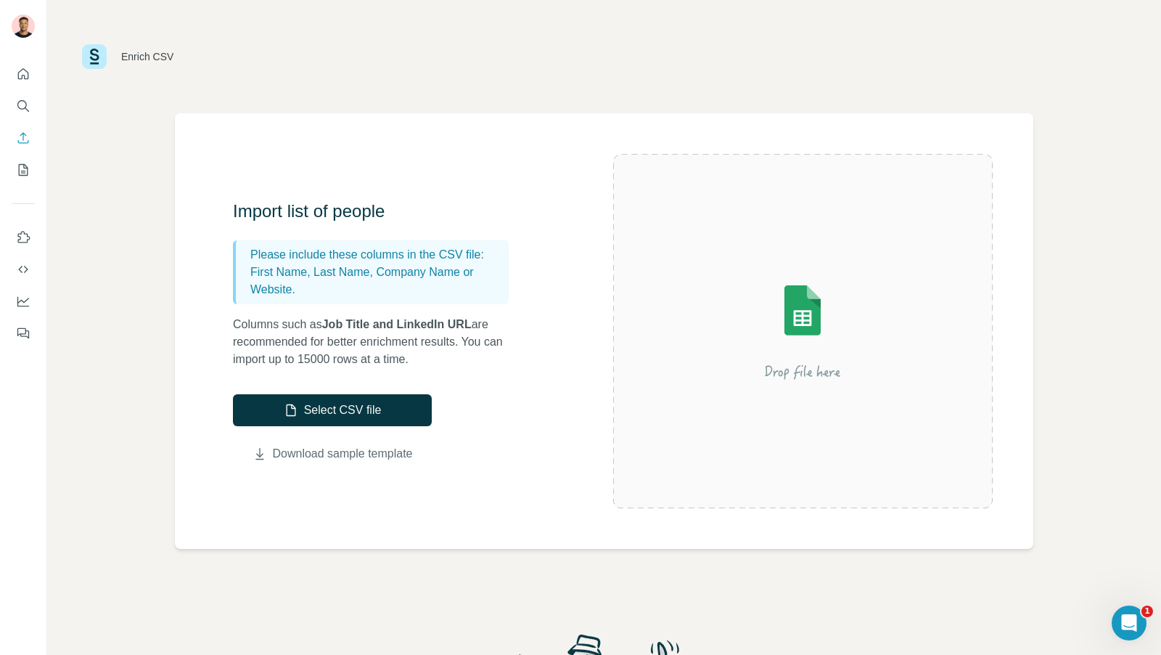
click at [340, 449] on link "Download sample template" at bounding box center [343, 453] width 140 height 17
click at [330, 408] on button "Select CSV file" at bounding box center [332, 410] width 199 height 32
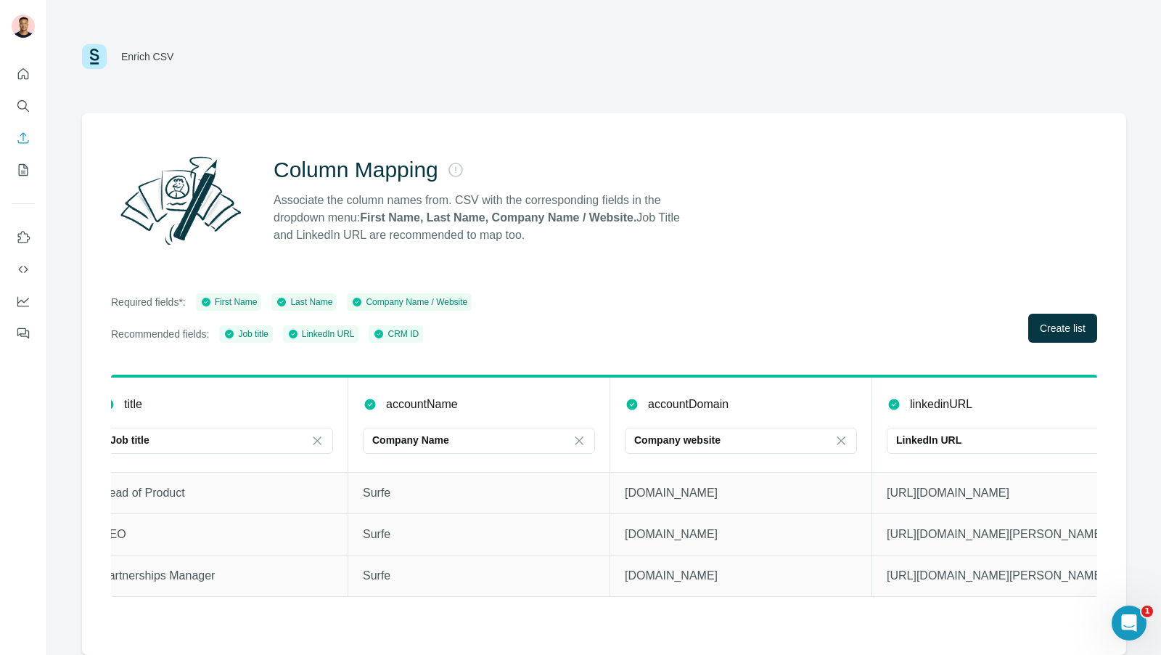
scroll to position [0, 845]
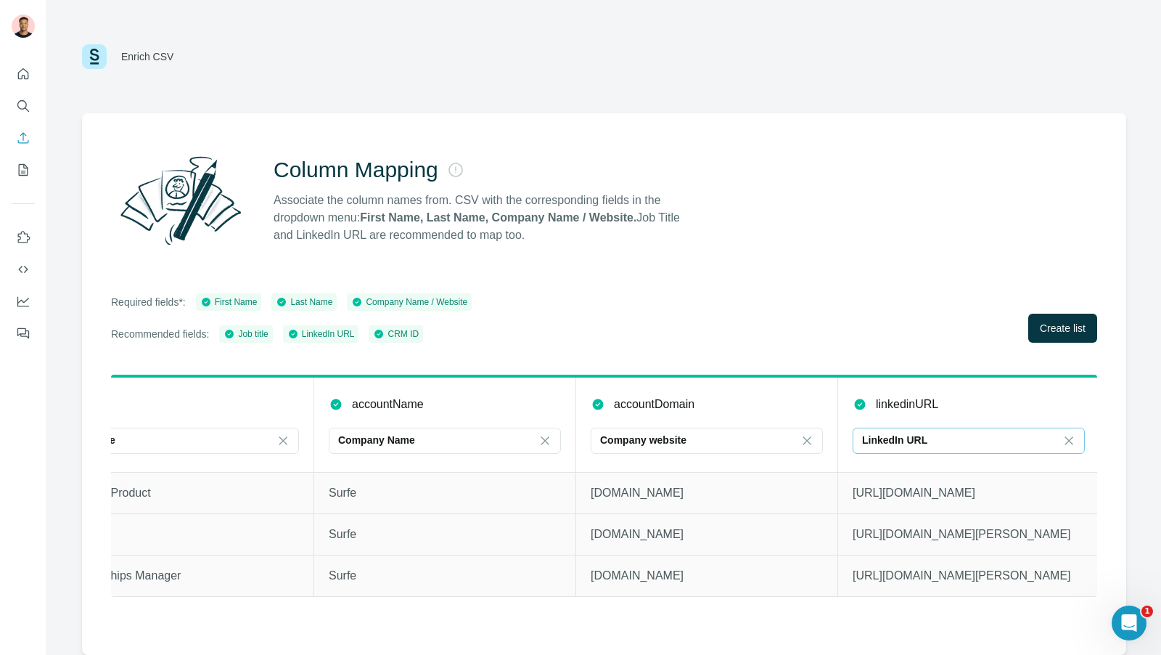
click at [949, 441] on div "LinkedIn URL" at bounding box center [960, 440] width 196 height 15
click at [984, 402] on div "linkedinURL" at bounding box center [969, 404] width 232 height 17
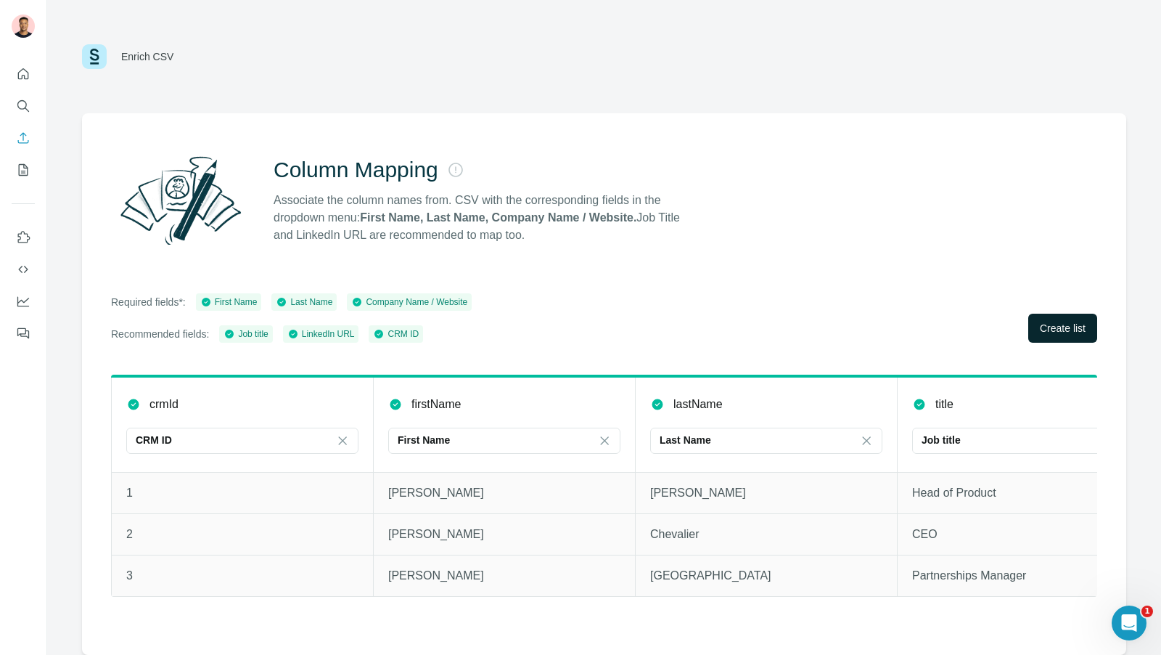
click at [1044, 336] on button "Create list" at bounding box center [1062, 328] width 69 height 29
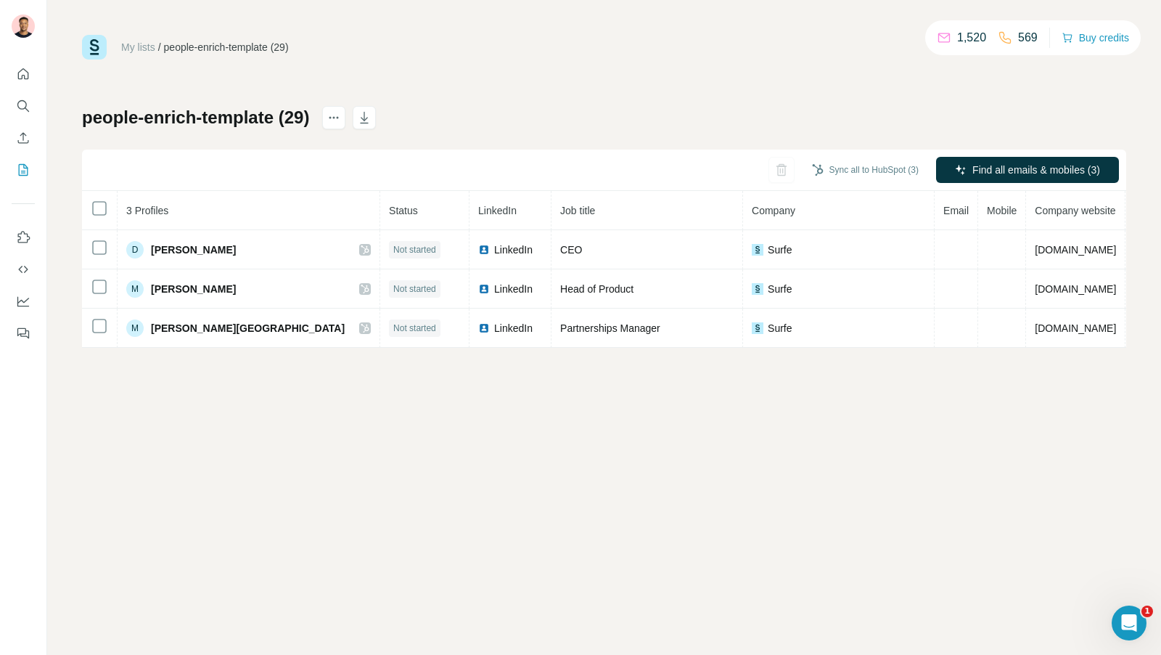
scroll to position [0, 4]
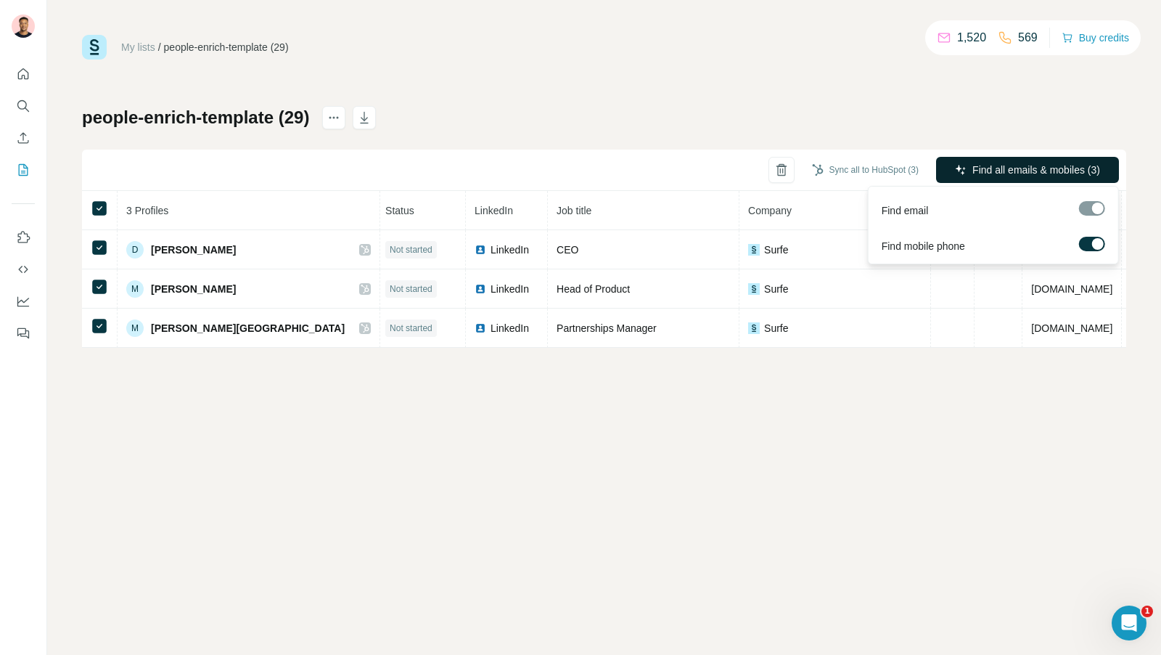
click at [1038, 161] on button "Find all emails & mobiles (3)" at bounding box center [1027, 170] width 183 height 26
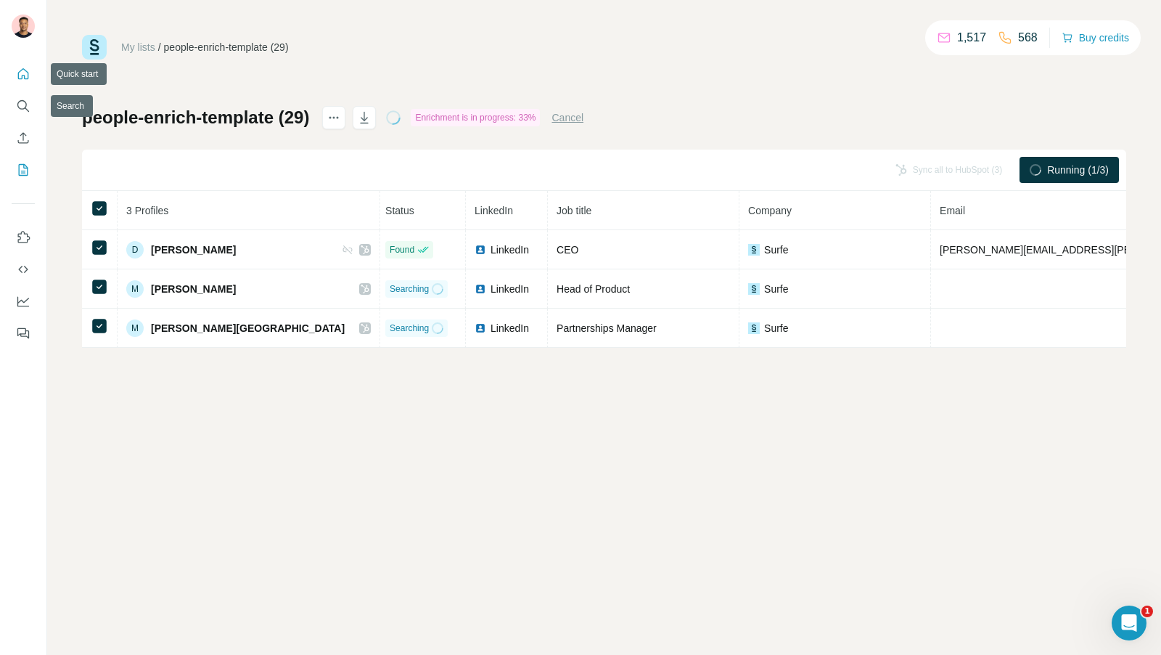
click at [22, 79] on icon "Quick start" at bounding box center [23, 74] width 15 height 15
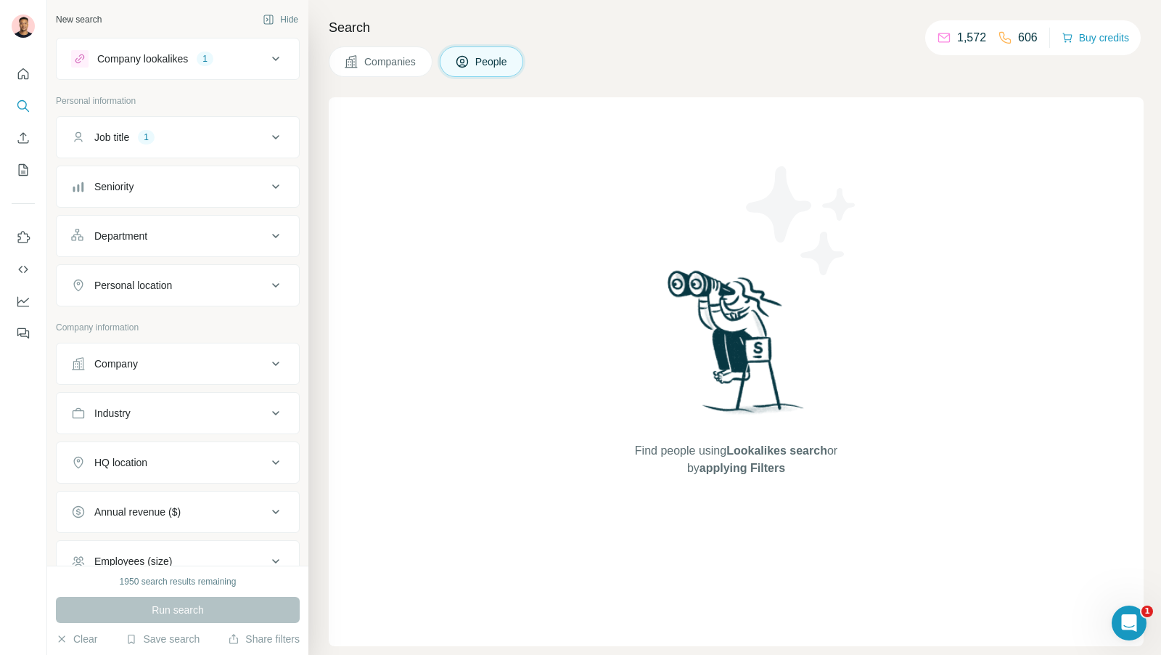
click at [272, 55] on icon at bounding box center [275, 58] width 17 height 17
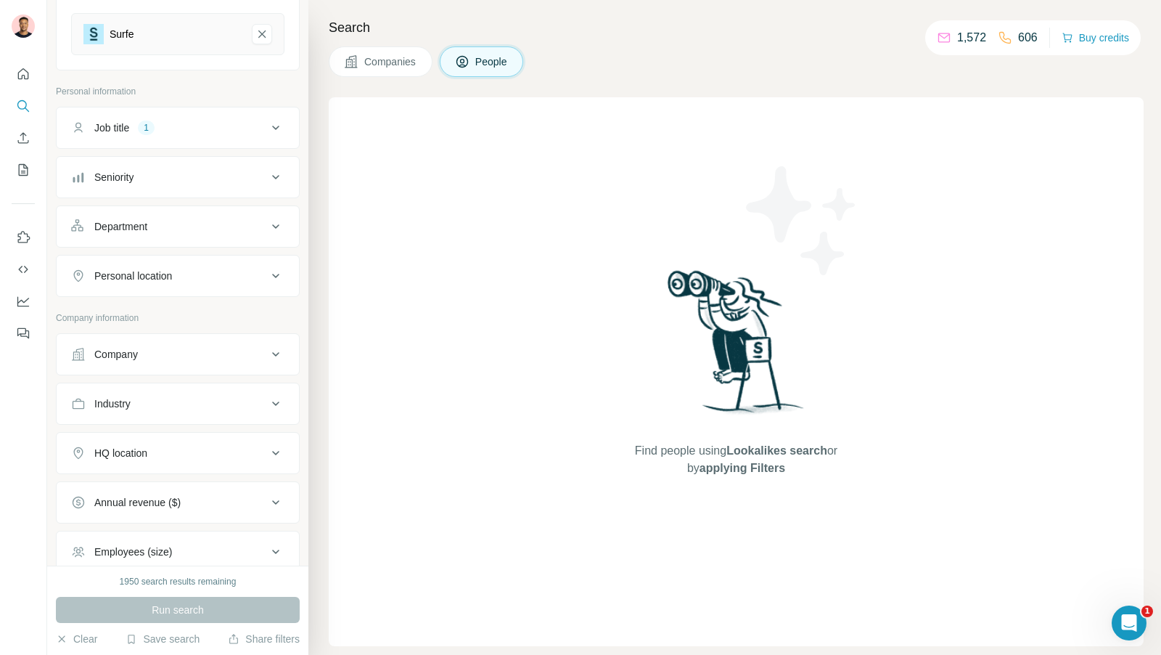
scroll to position [190, 0]
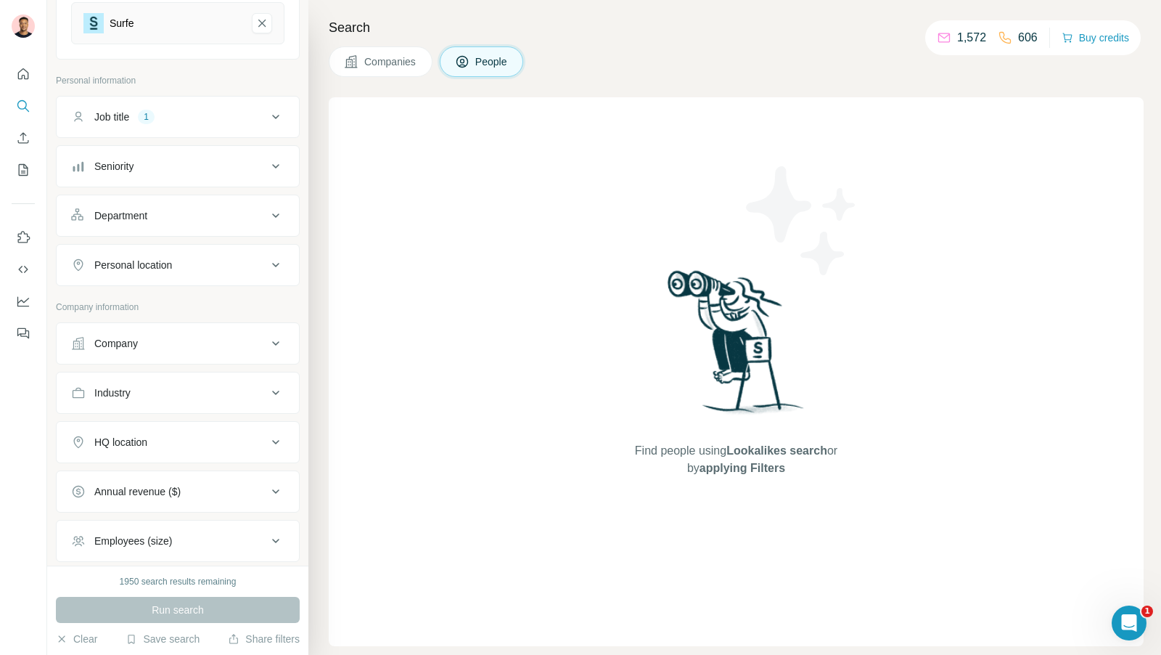
click at [172, 260] on div "Personal location" at bounding box center [133, 265] width 78 height 15
click at [160, 297] on input "text" at bounding box center [177, 301] width 213 height 26
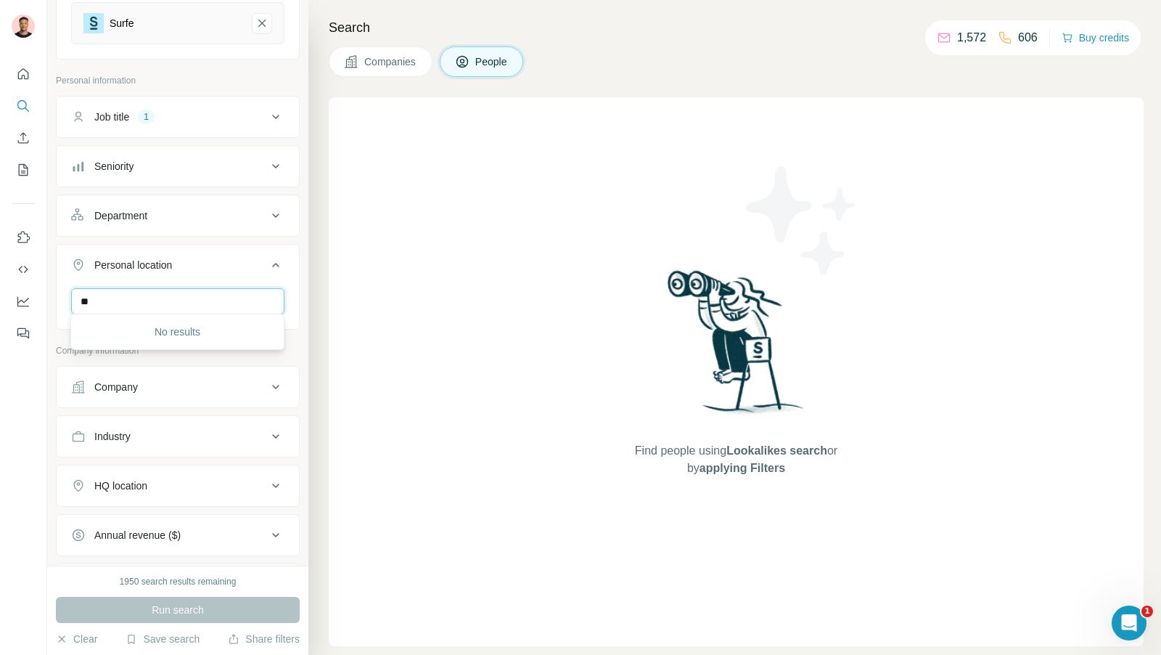
type input "*"
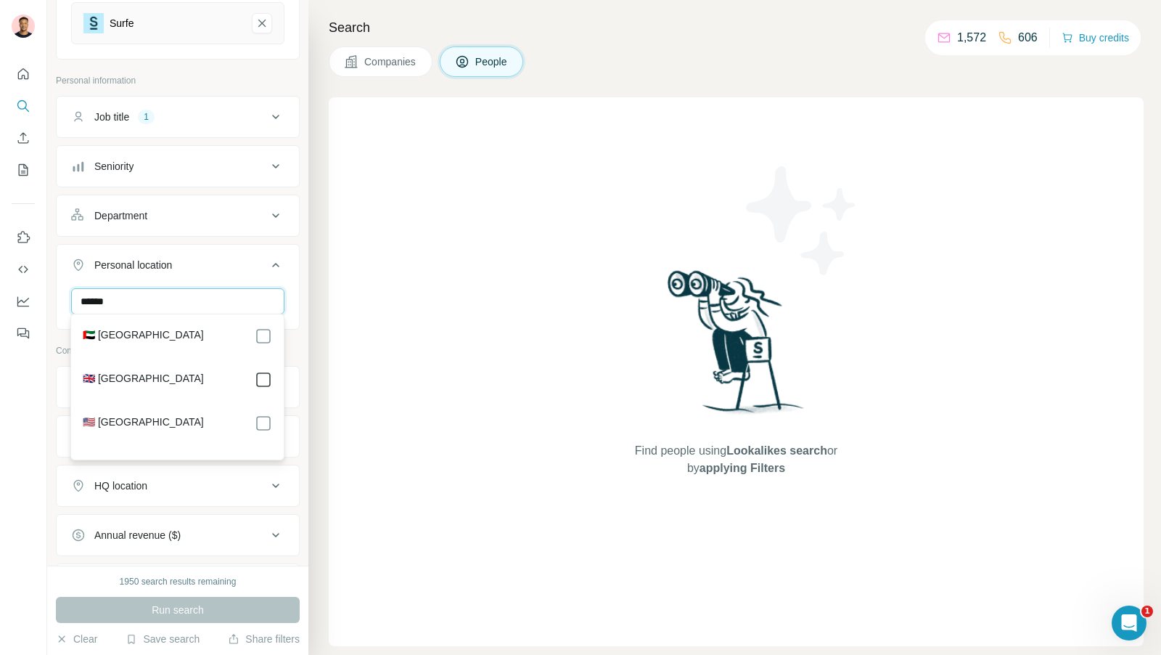
type input "******"
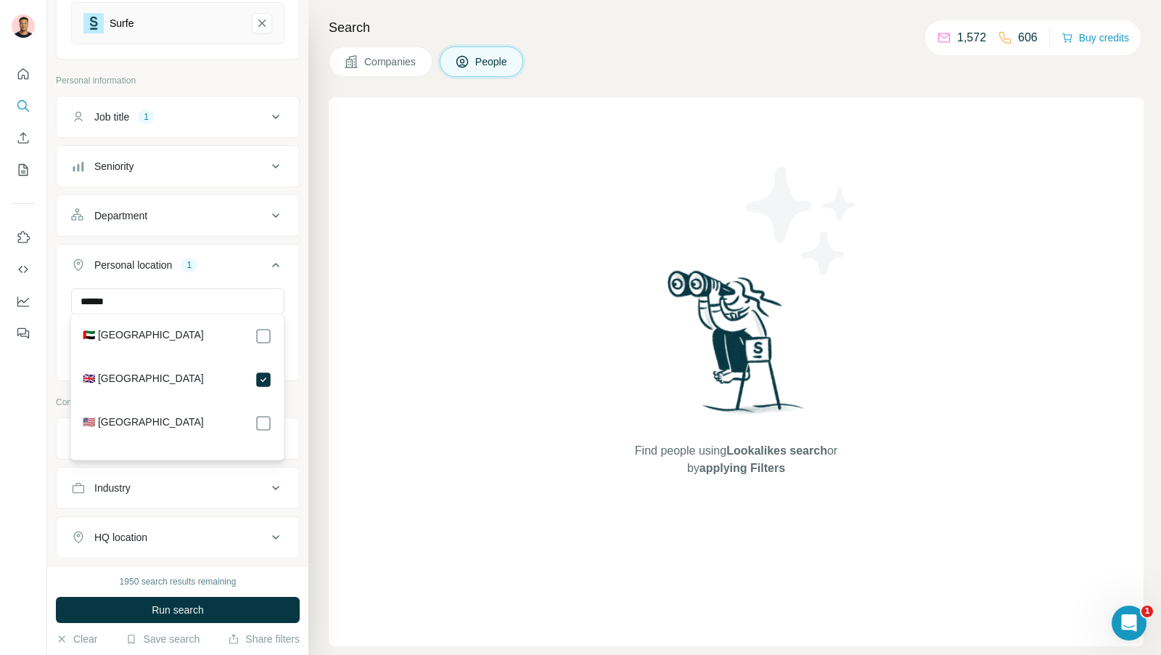
click at [309, 300] on div "Search Companies People Find people using Lookalikes search or by applying Filt…" at bounding box center [734, 327] width 853 height 655
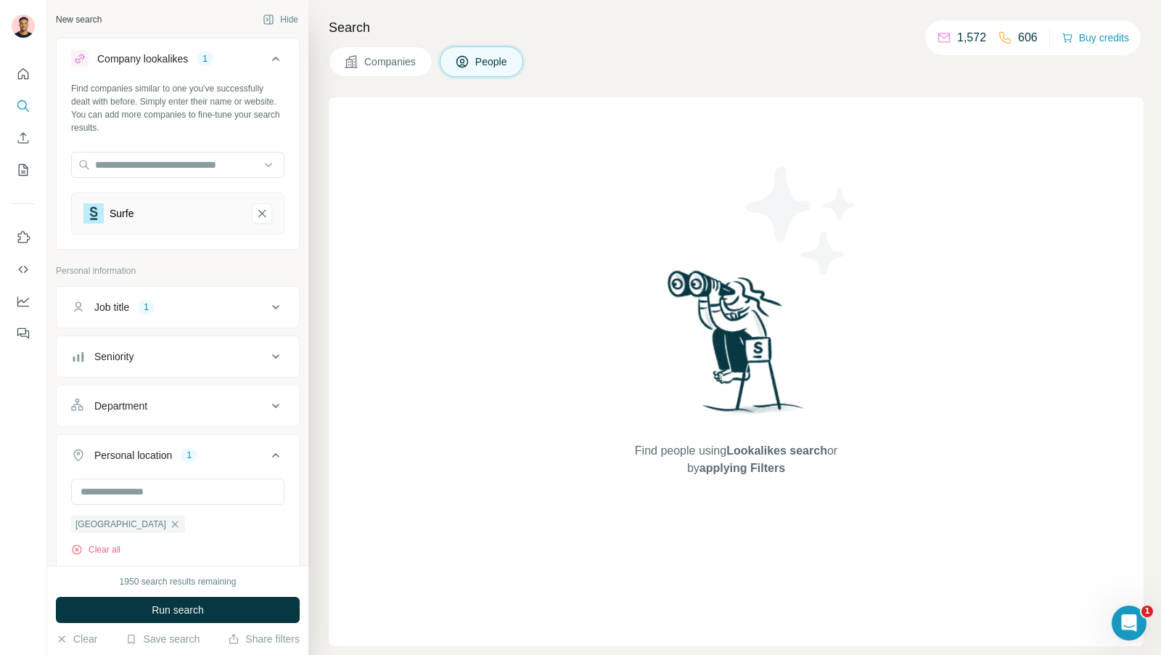
click at [237, 300] on div "Job title 1" at bounding box center [169, 307] width 196 height 15
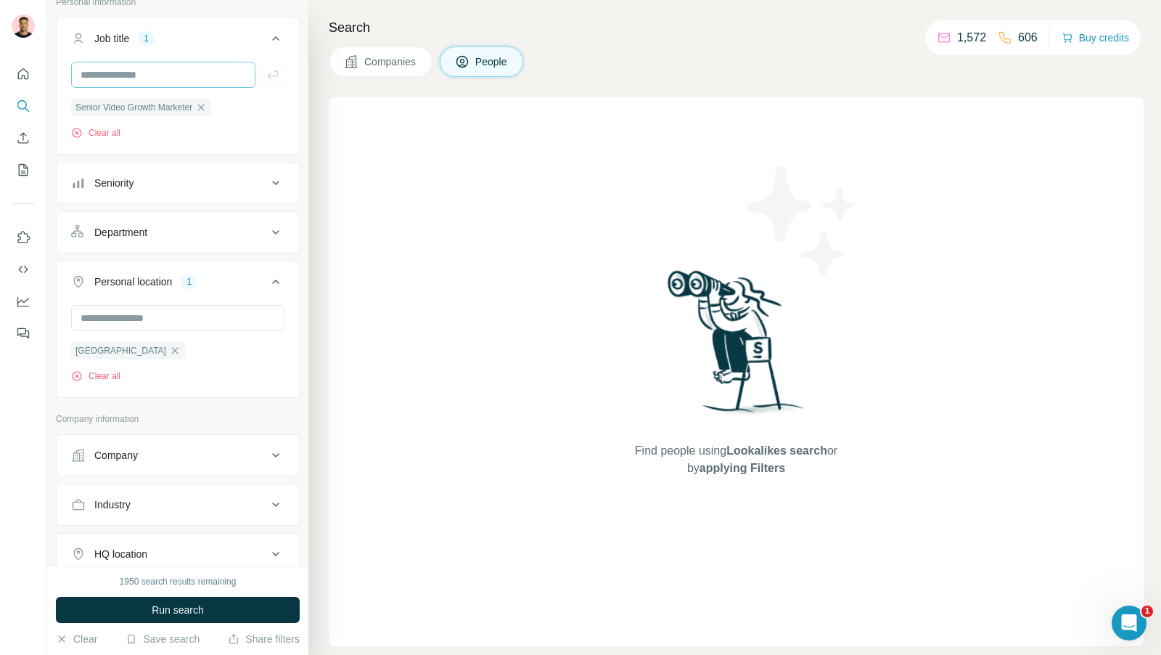
scroll to position [308, 0]
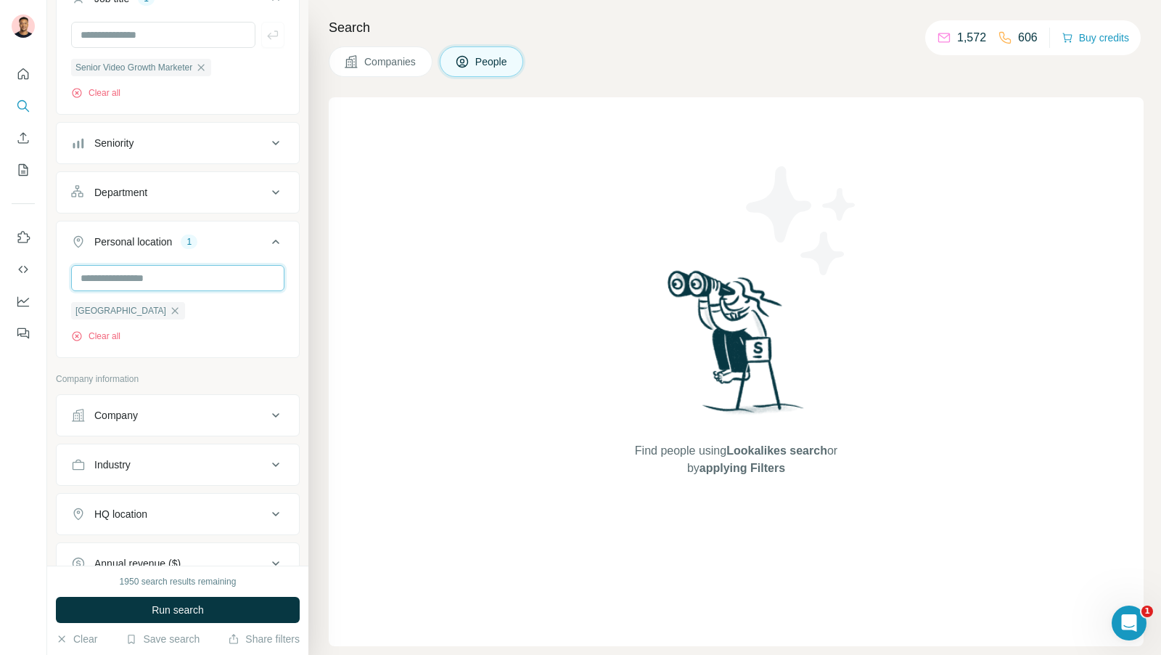
click at [145, 280] on input "text" at bounding box center [177, 278] width 213 height 26
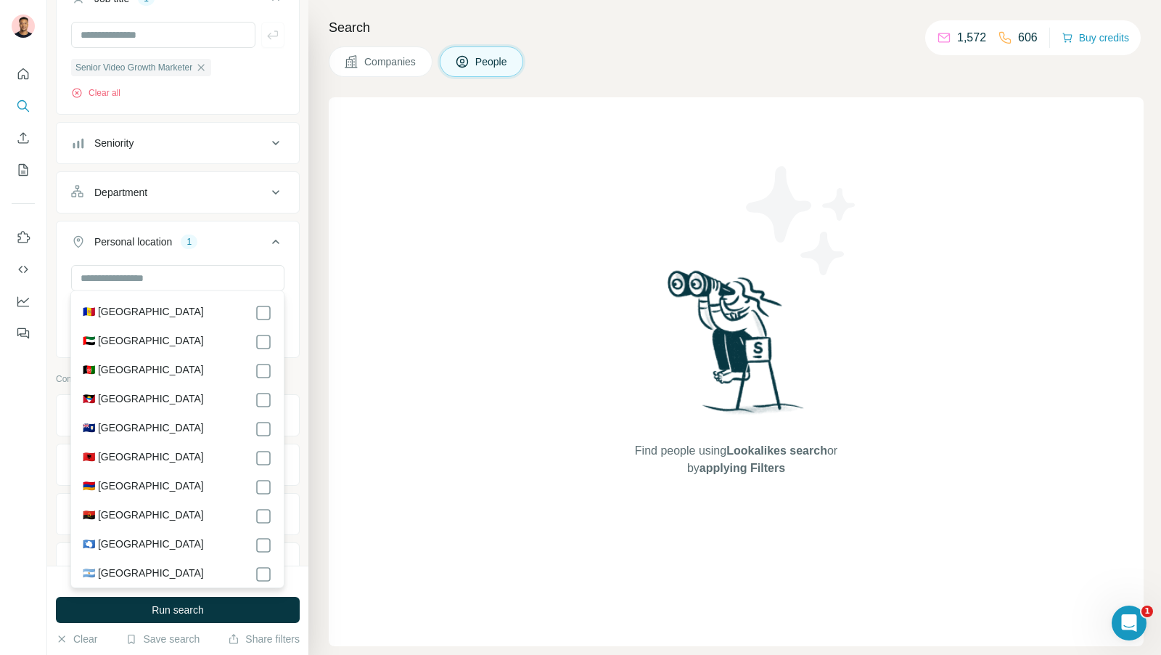
click at [296, 274] on div "United Kingdom Clear all" at bounding box center [178, 309] width 242 height 89
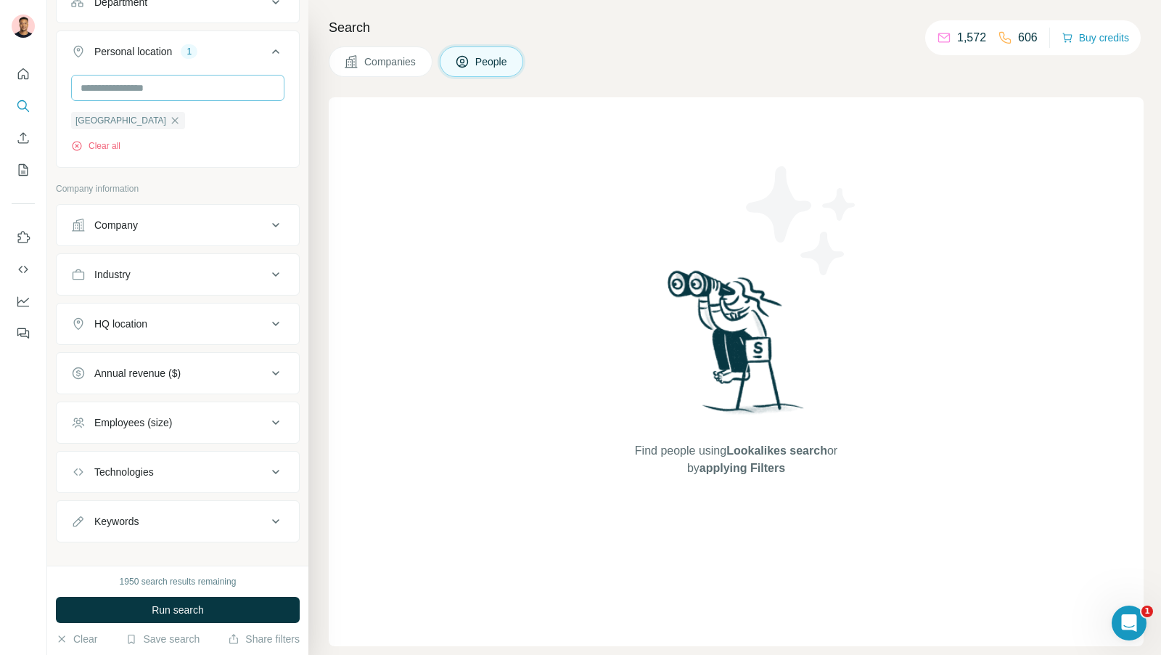
scroll to position [507, 0]
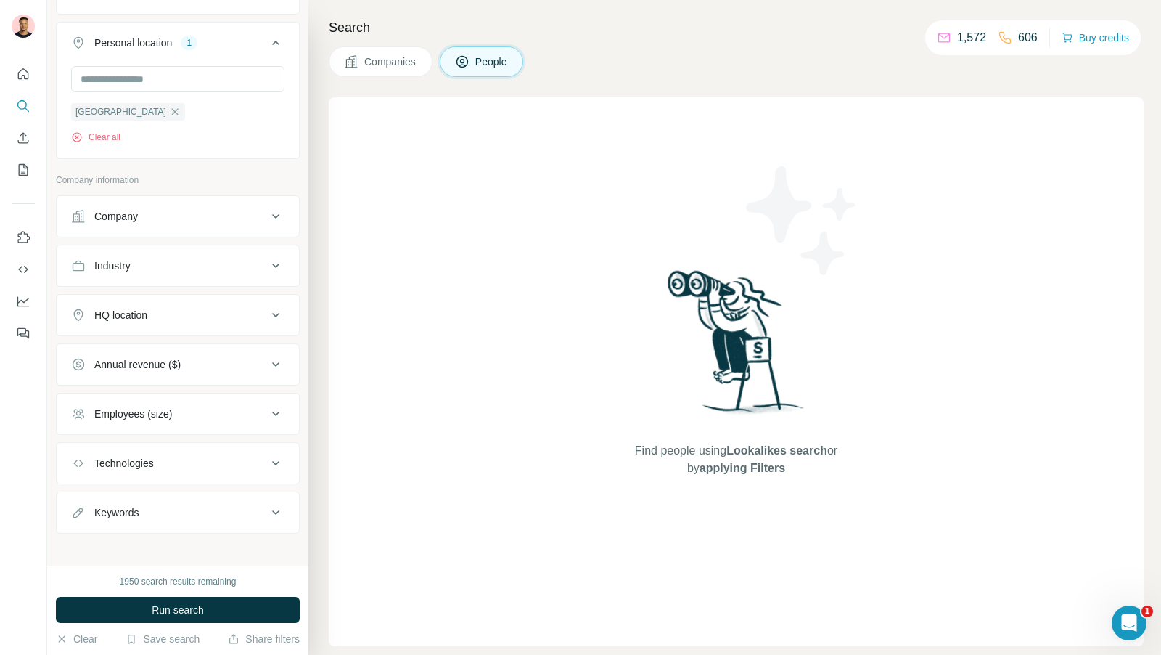
click at [225, 308] on div "HQ location" at bounding box center [169, 315] width 196 height 15
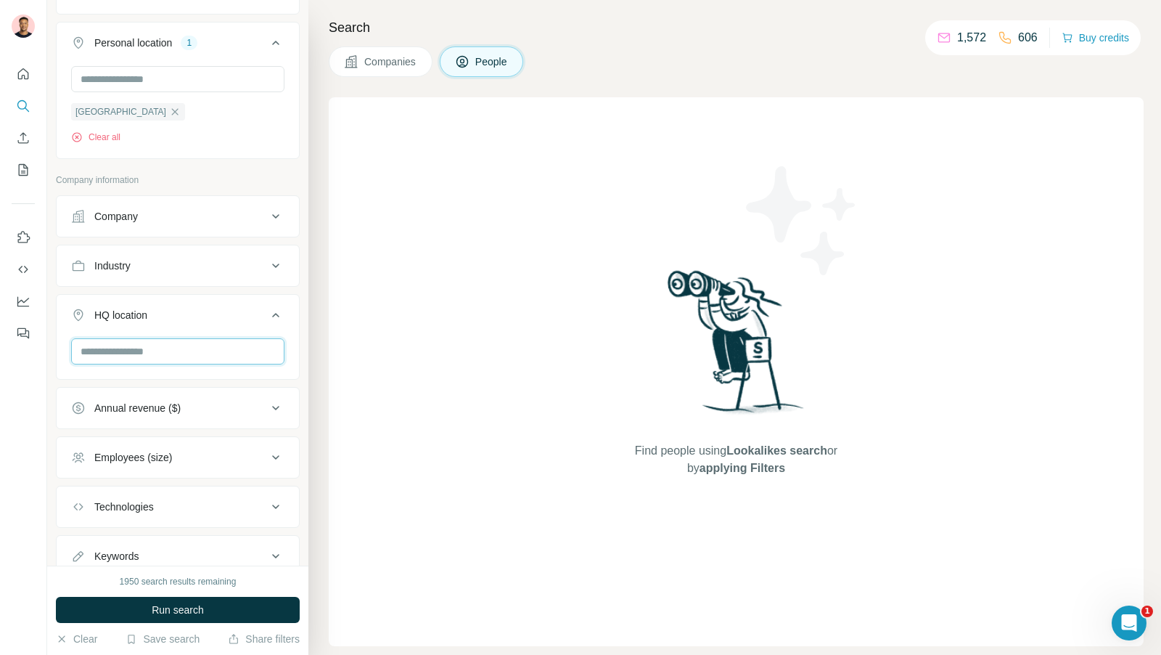
click at [169, 353] on input "text" at bounding box center [177, 351] width 213 height 26
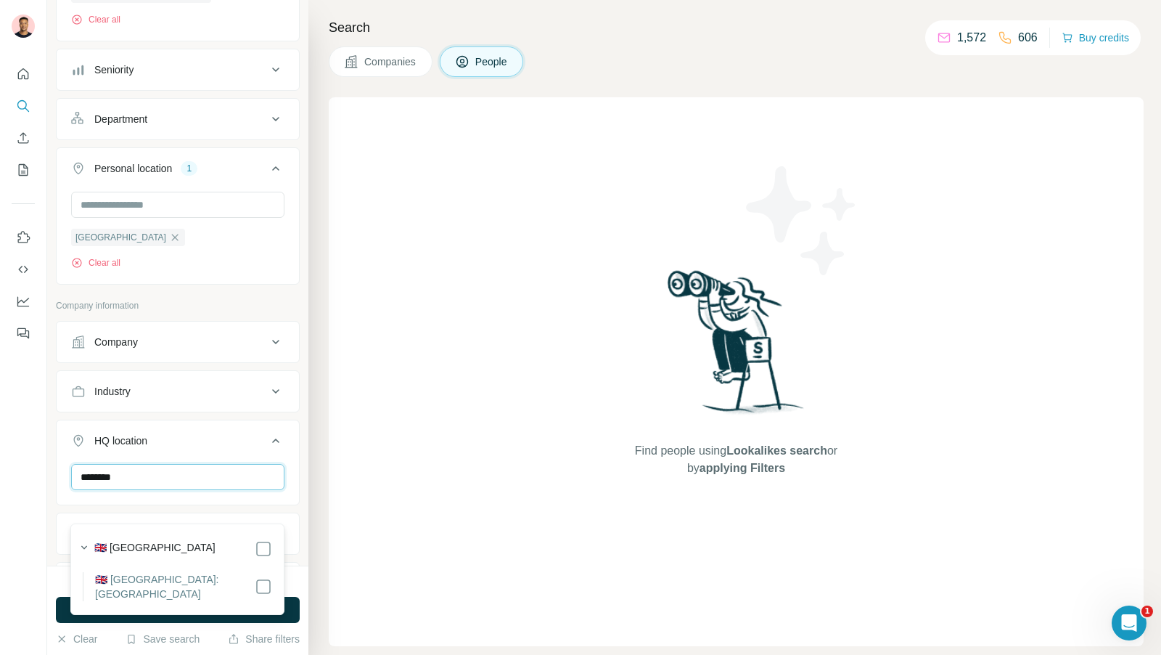
scroll to position [334, 0]
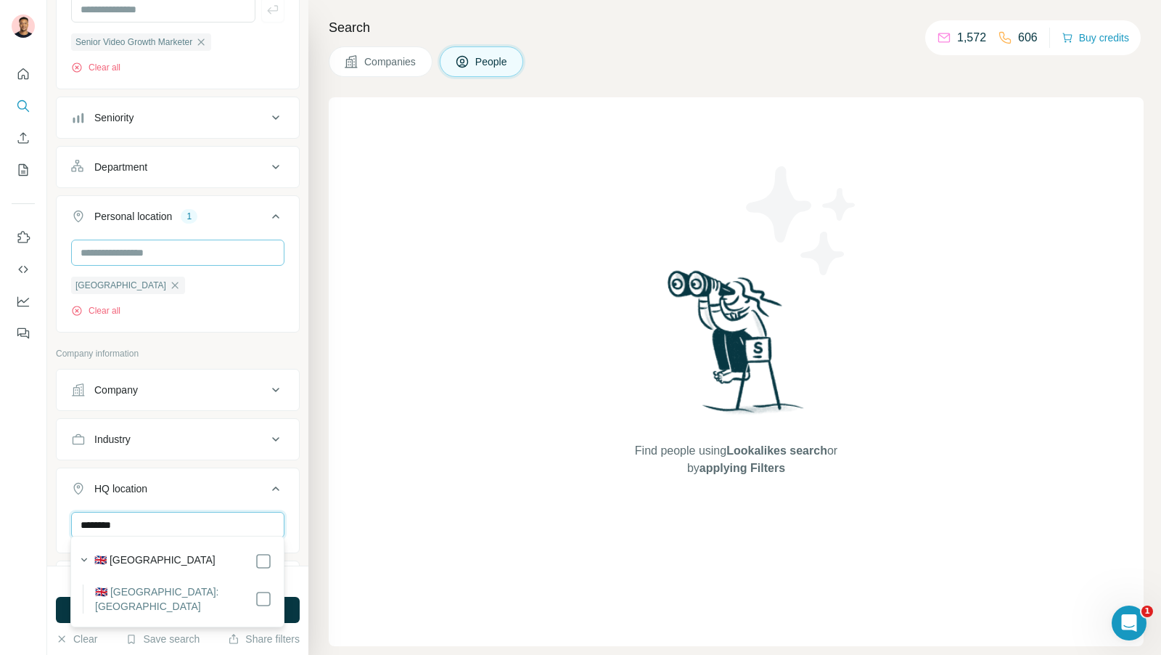
type input "********"
click at [154, 250] on input "text" at bounding box center [177, 252] width 213 height 26
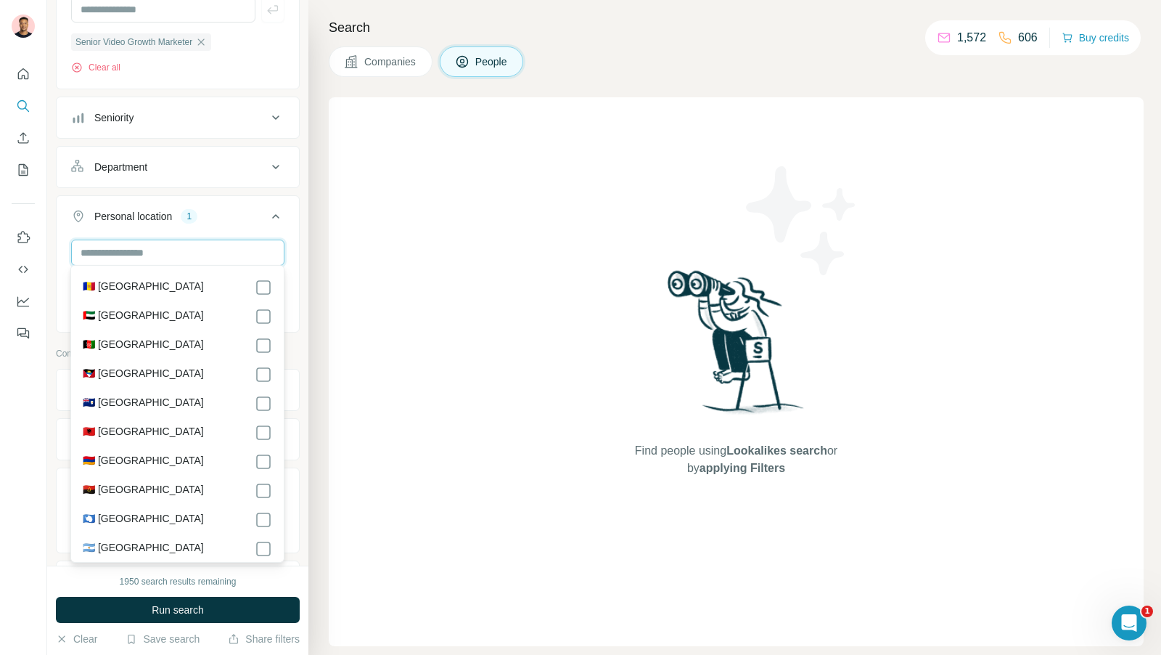
click at [182, 255] on input "text" at bounding box center [177, 252] width 213 height 26
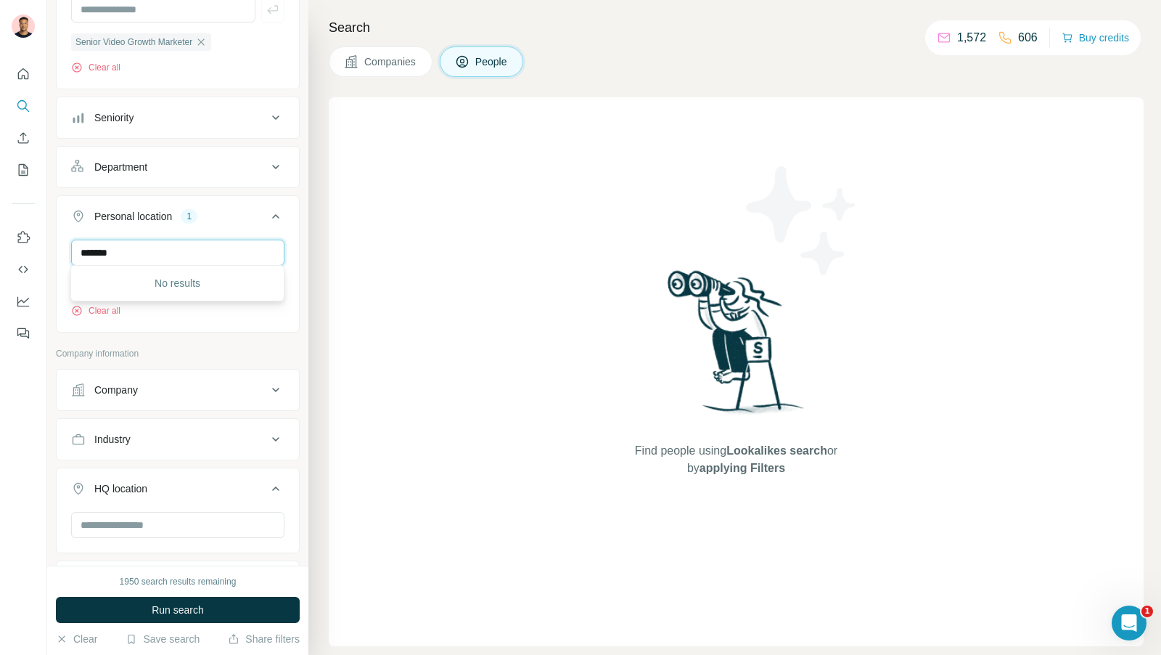
type input "********"
click at [138, 252] on input "********" at bounding box center [177, 252] width 213 height 26
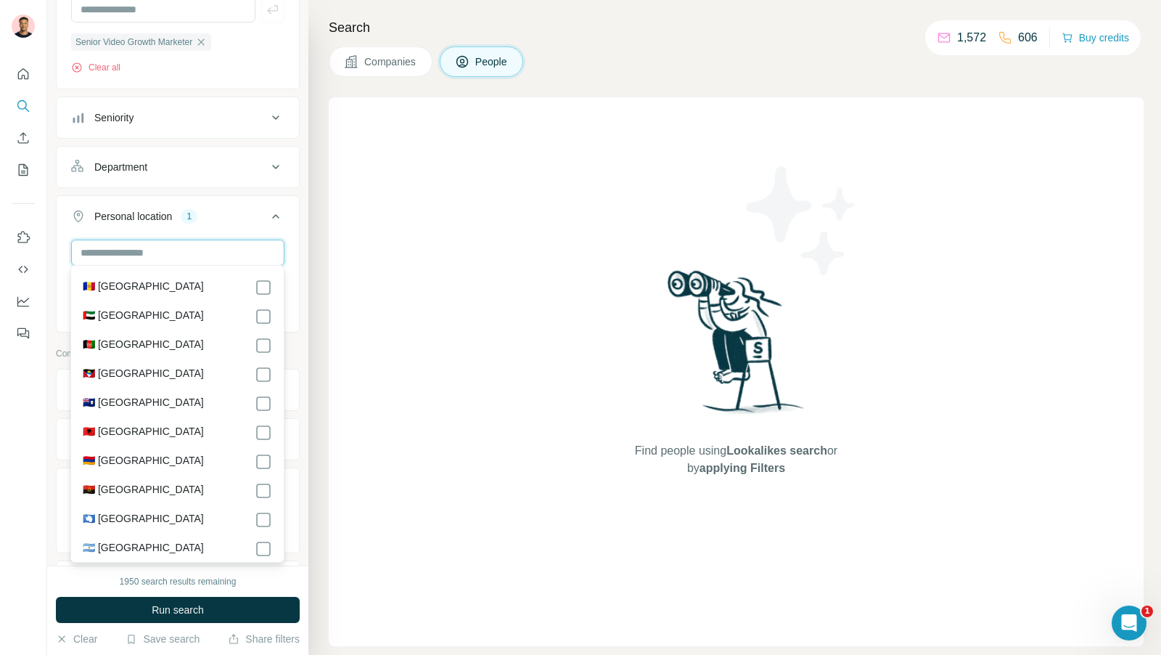
click at [148, 252] on input "text" at bounding box center [177, 252] width 213 height 26
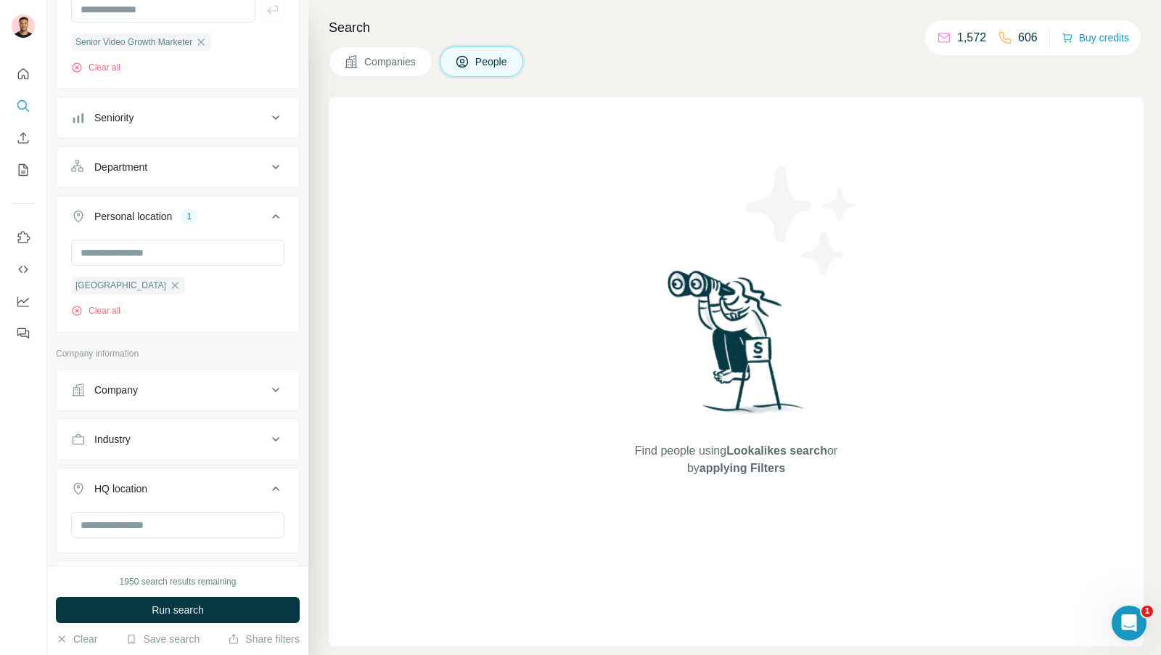
click at [327, 222] on div "Search Companies People Find people using Lookalikes search or by applying Filt…" at bounding box center [734, 327] width 853 height 655
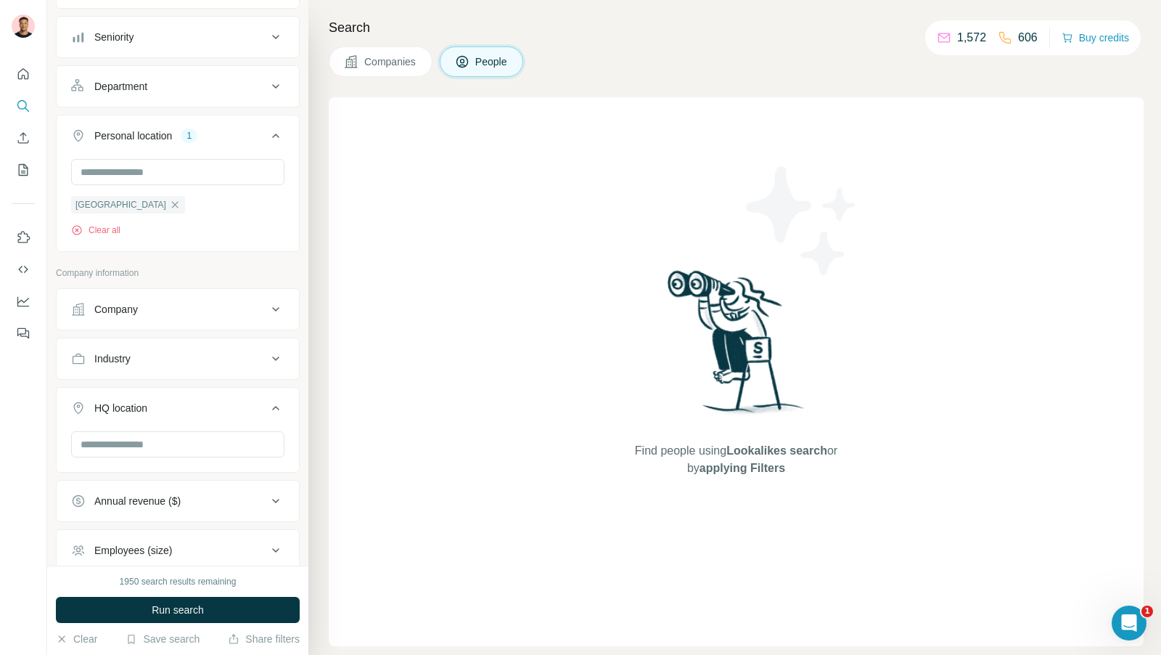
scroll to position [551, 0]
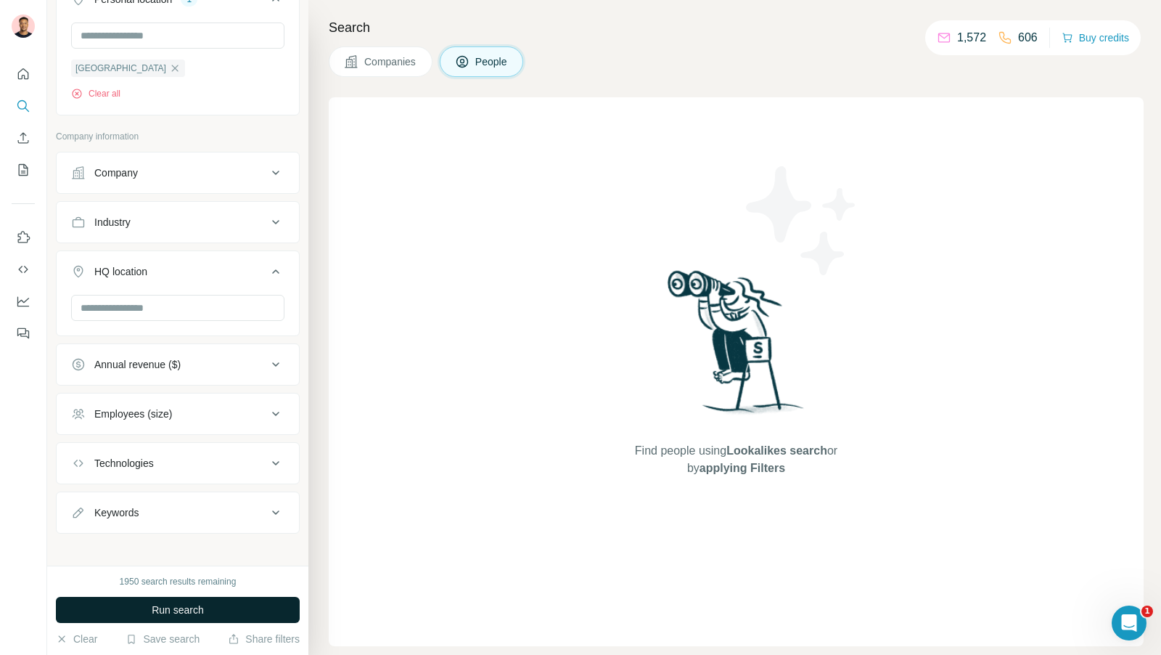
click at [187, 602] on span "Run search" at bounding box center [178, 609] width 52 height 15
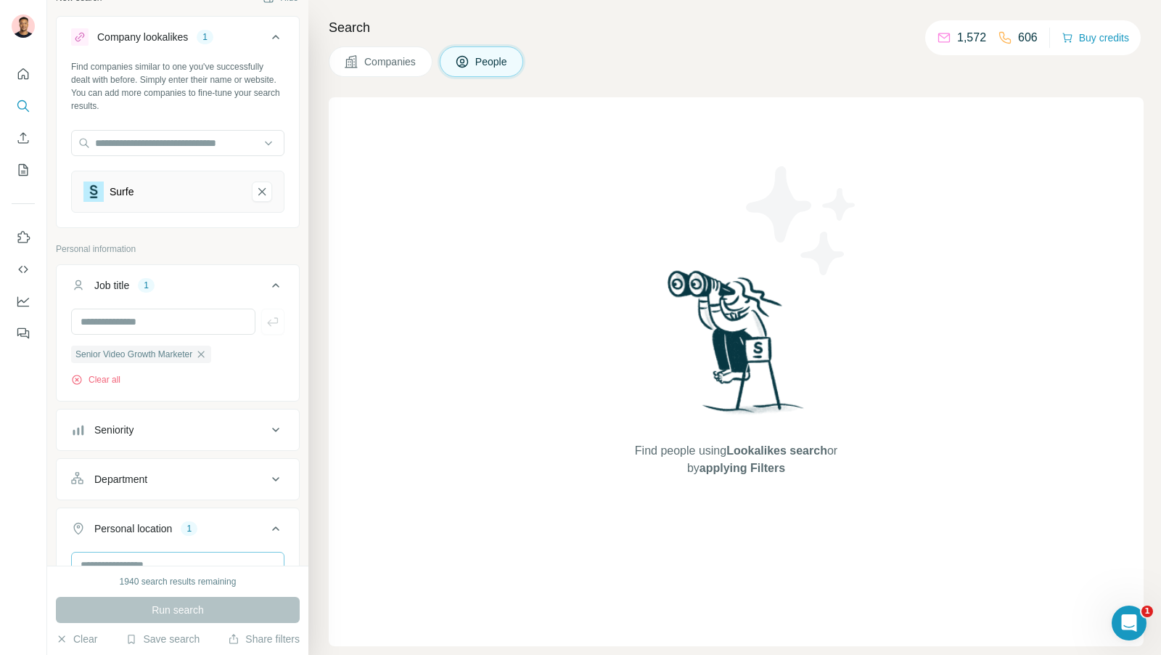
scroll to position [0, 0]
